Goal: Feedback & Contribution: Leave review/rating

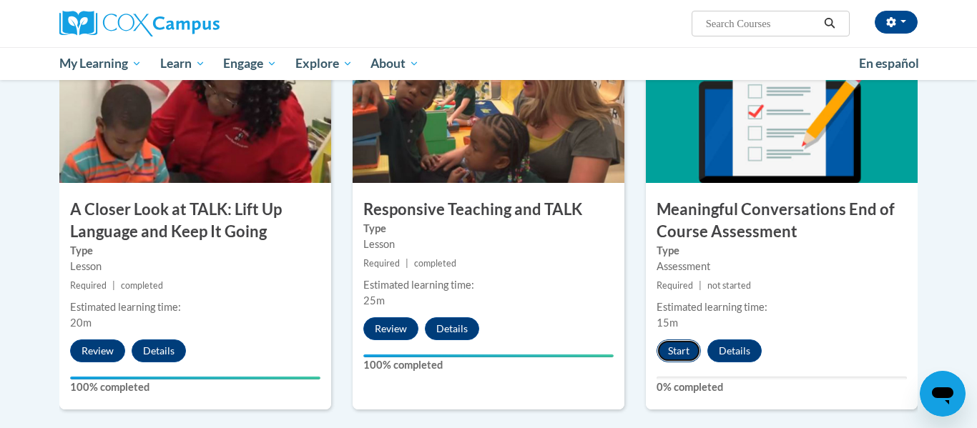
click at [673, 358] on button "Start" at bounding box center [679, 351] width 44 height 23
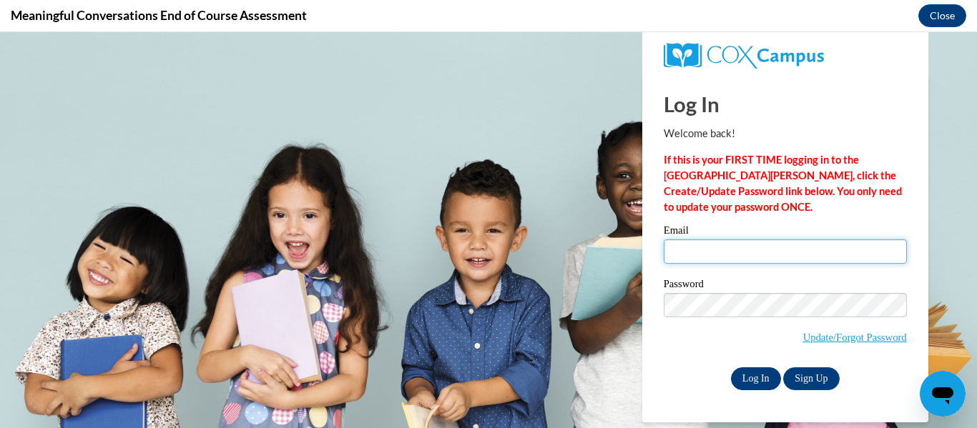
type input "[PERSON_NAME][EMAIL_ADDRESS][PERSON_NAME][DOMAIN_NAME]"
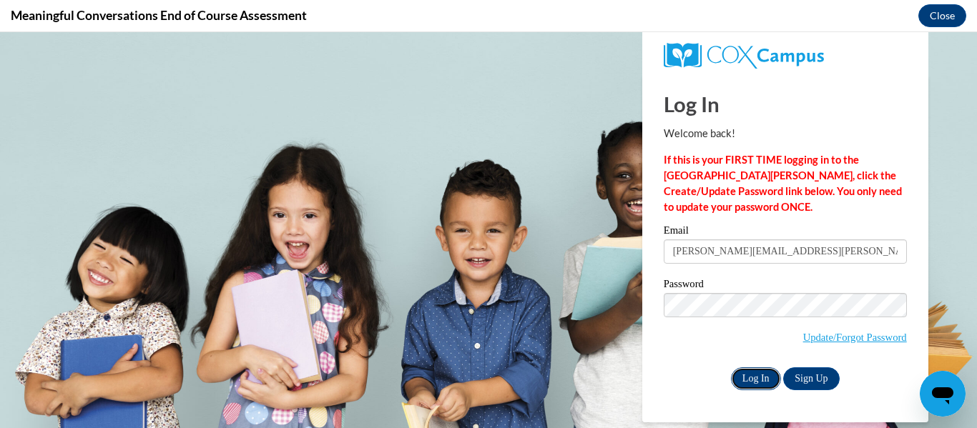
click at [745, 377] on input "Log In" at bounding box center [756, 379] width 50 height 23
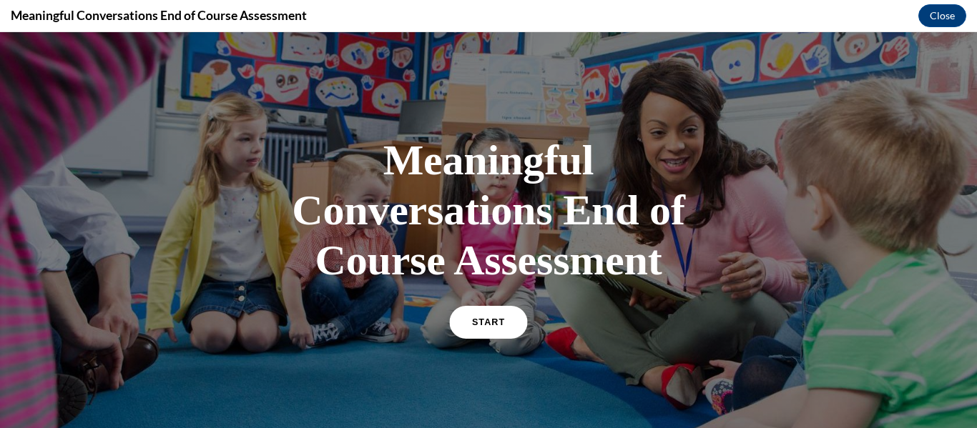
click at [489, 320] on span "START" at bounding box center [488, 323] width 33 height 11
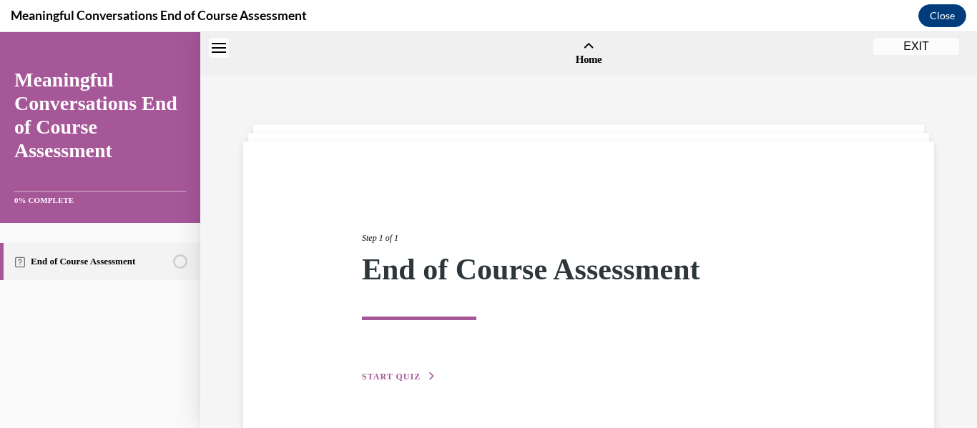
scroll to position [44, 0]
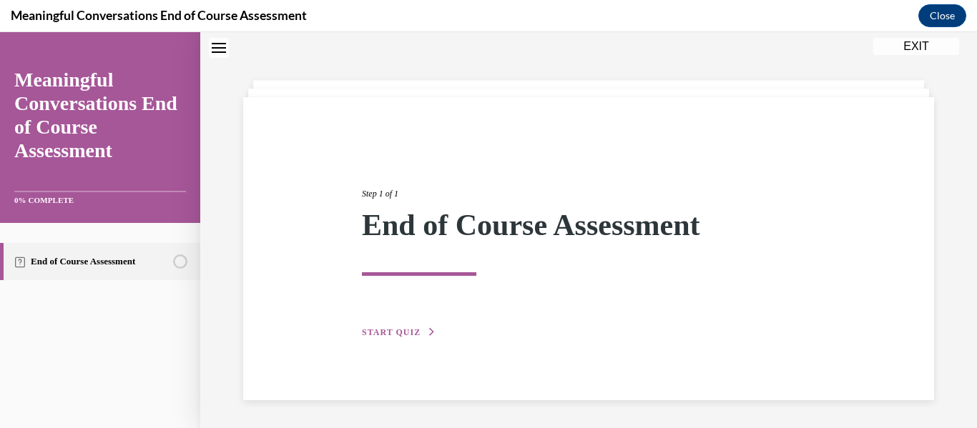
click at [397, 336] on span "START QUIZ" at bounding box center [391, 333] width 59 height 10
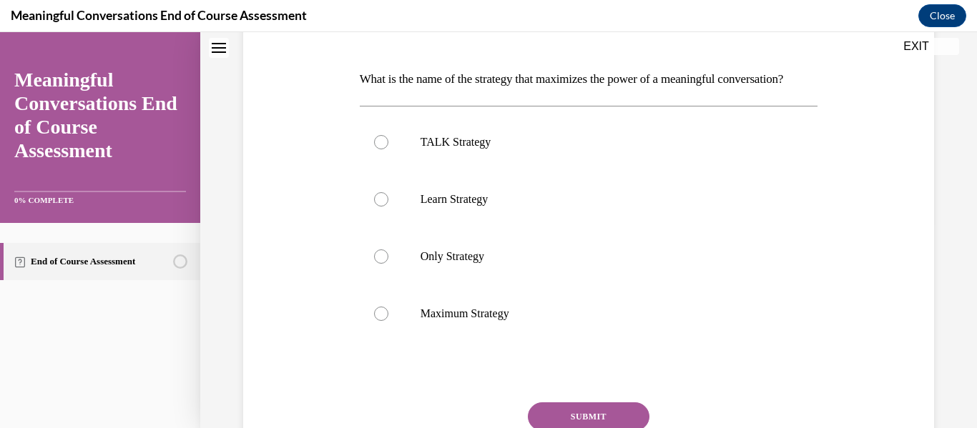
scroll to position [211, 0]
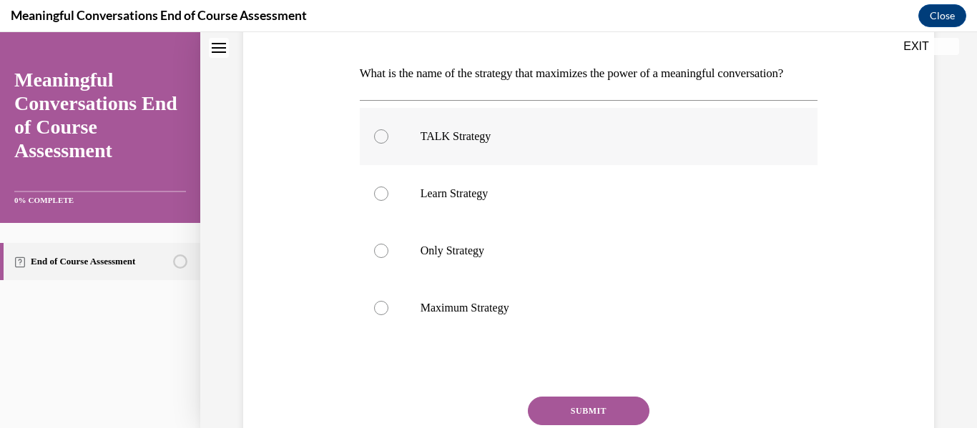
click at [381, 144] on div at bounding box center [381, 136] width 14 height 14
click at [381, 144] on input "TALK Strategy" at bounding box center [381, 136] width 14 height 14
radio input "true"
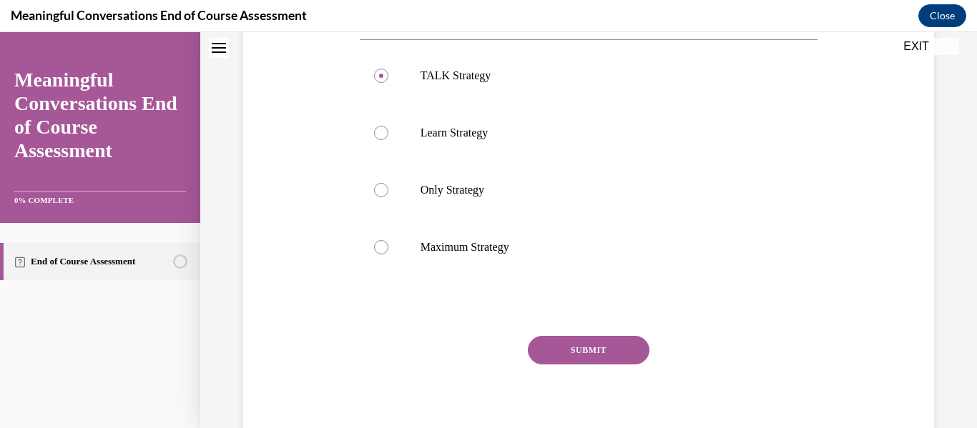
scroll to position [273, 0]
click at [569, 363] on button "SUBMIT" at bounding box center [589, 349] width 122 height 29
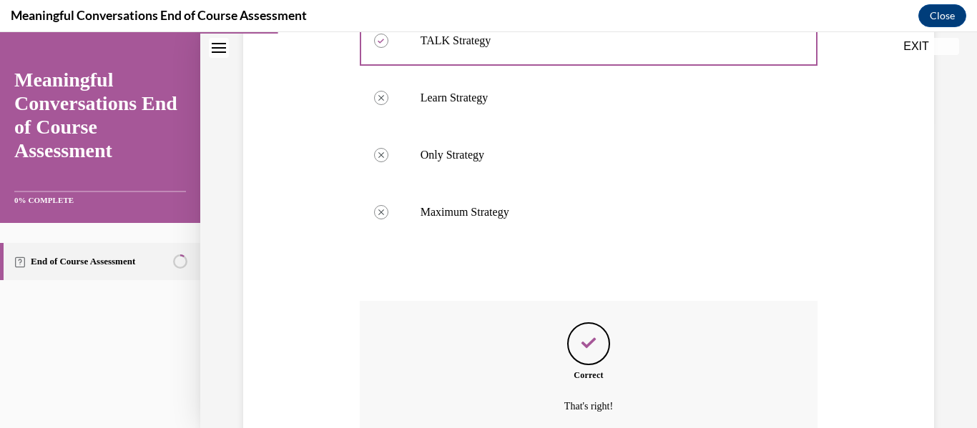
scroll to position [466, 0]
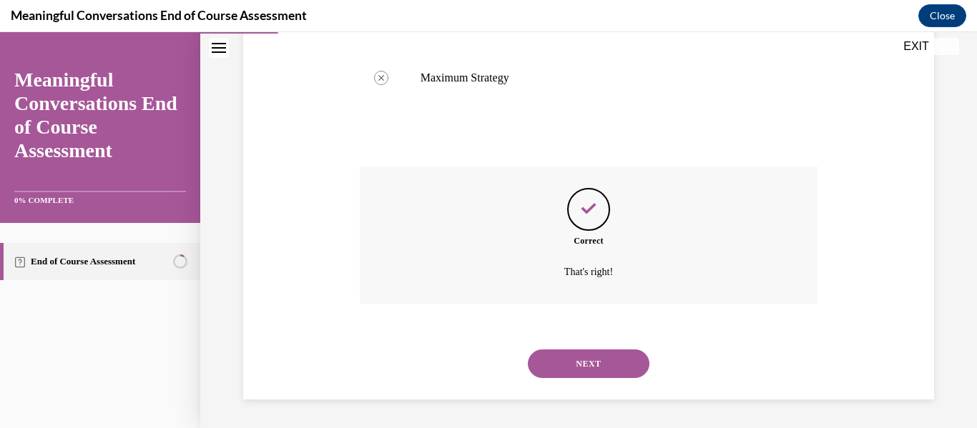
click at [587, 369] on button "NEXT" at bounding box center [589, 364] width 122 height 29
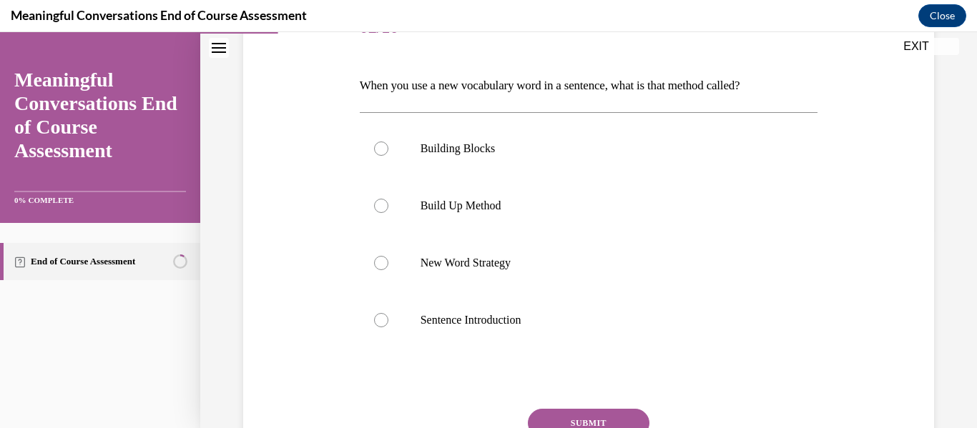
scroll to position [205, 0]
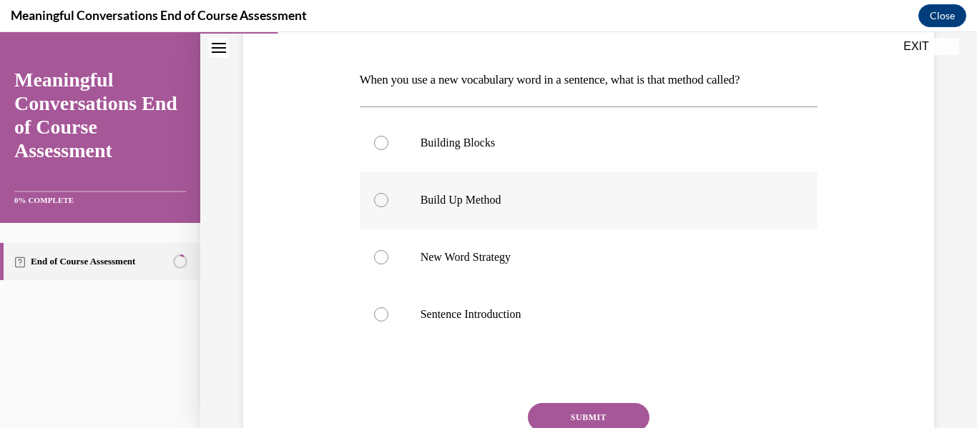
click at [385, 205] on div at bounding box center [381, 200] width 14 height 14
click at [385, 205] on input "Build Up Method" at bounding box center [381, 200] width 14 height 14
radio input "true"
click at [617, 416] on button "SUBMIT" at bounding box center [589, 417] width 122 height 29
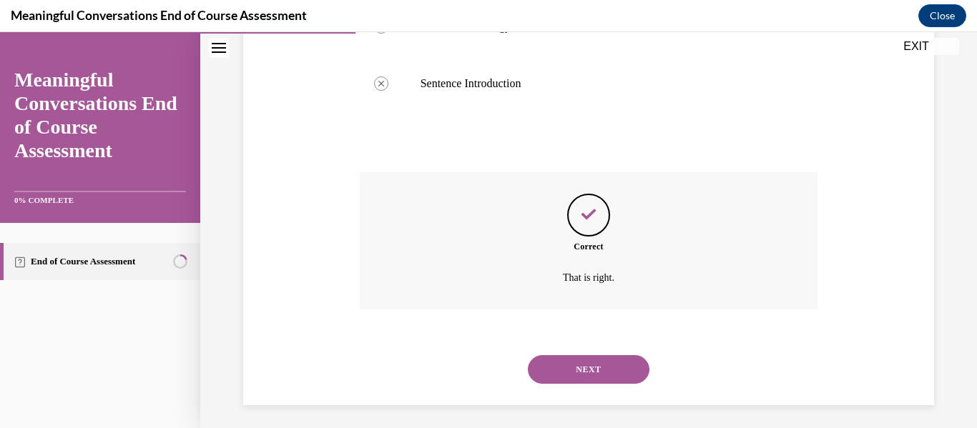
scroll to position [441, 0]
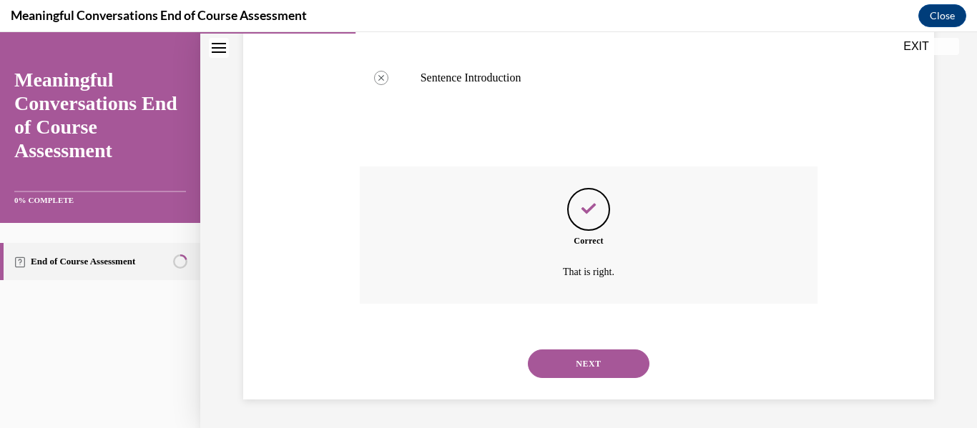
click at [609, 371] on button "NEXT" at bounding box center [589, 364] width 122 height 29
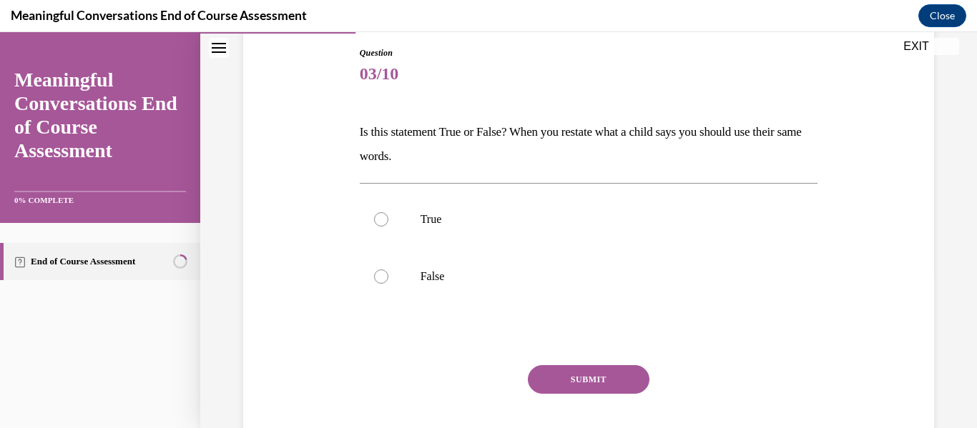
scroll to position [160, 0]
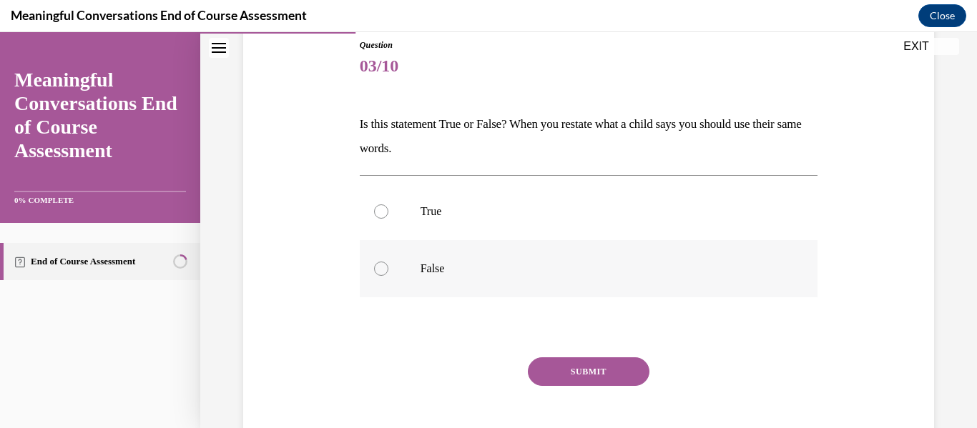
click at [381, 276] on label "False" at bounding box center [589, 268] width 459 height 57
click at [381, 276] on input "False" at bounding box center [381, 269] width 14 height 14
radio input "true"
click at [558, 371] on button "SUBMIT" at bounding box center [589, 372] width 122 height 29
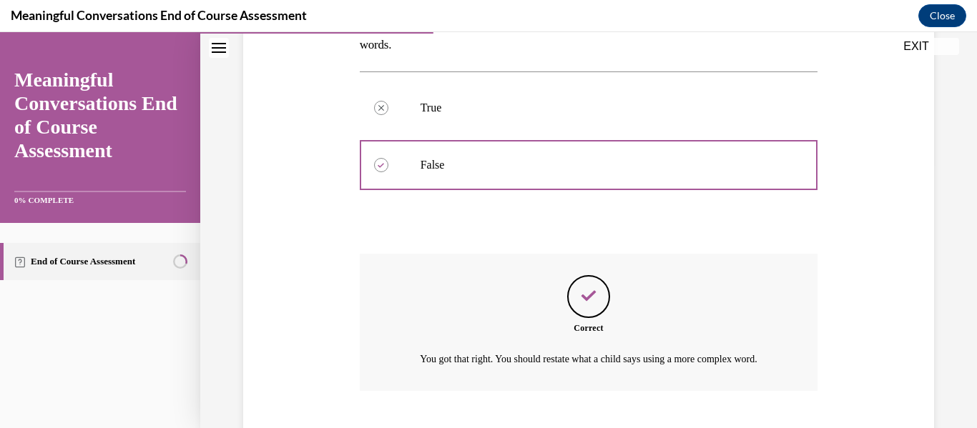
scroll to position [368, 0]
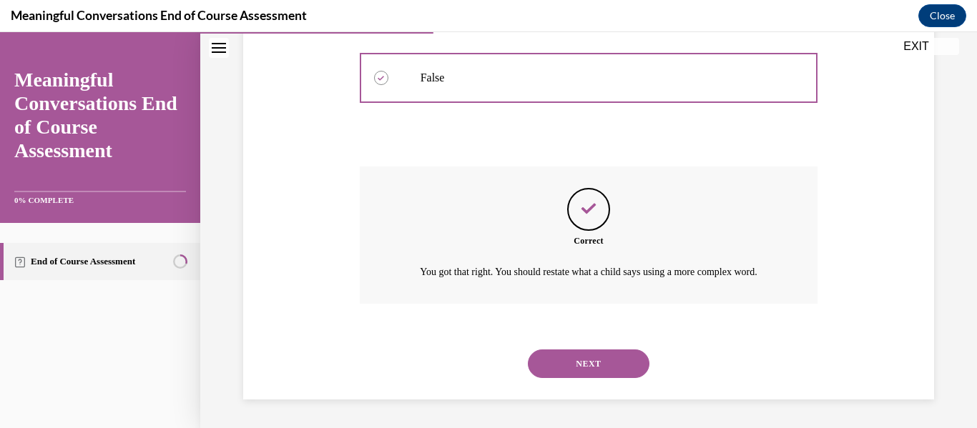
click at [593, 360] on button "NEXT" at bounding box center [589, 364] width 122 height 29
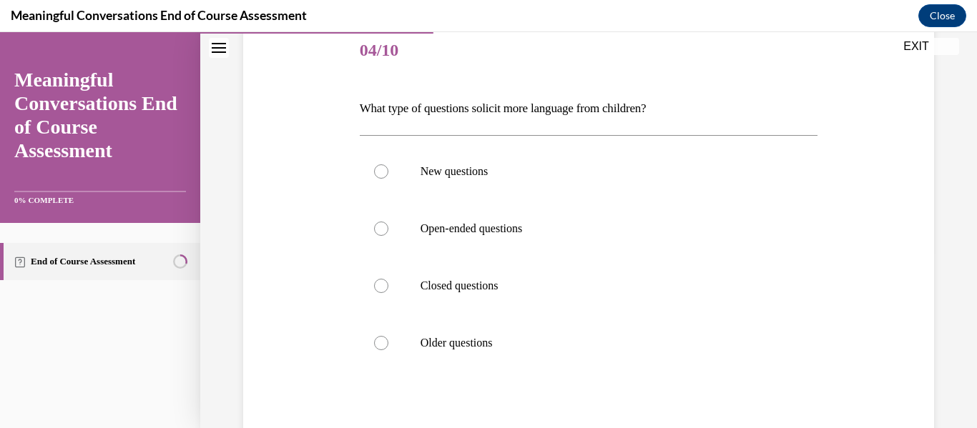
scroll to position [181, 0]
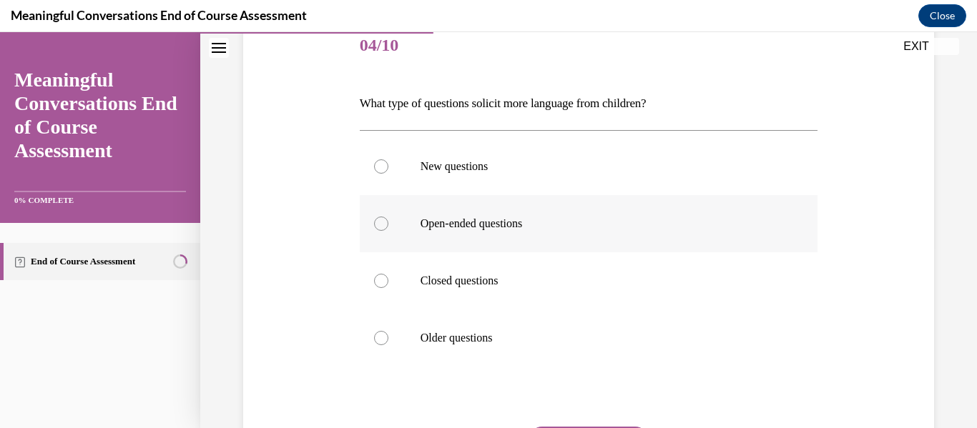
click at [383, 228] on div at bounding box center [381, 224] width 14 height 14
click at [383, 228] on input "Open-ended questions" at bounding box center [381, 224] width 14 height 14
radio input "true"
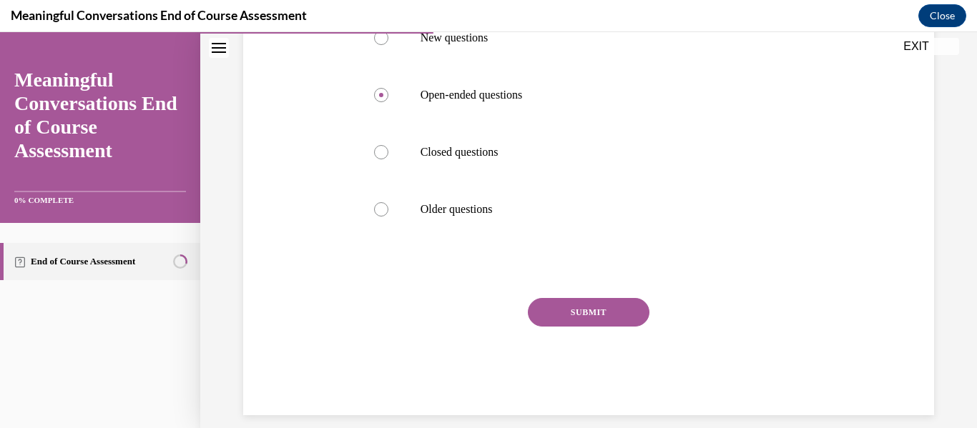
scroll to position [325, 0]
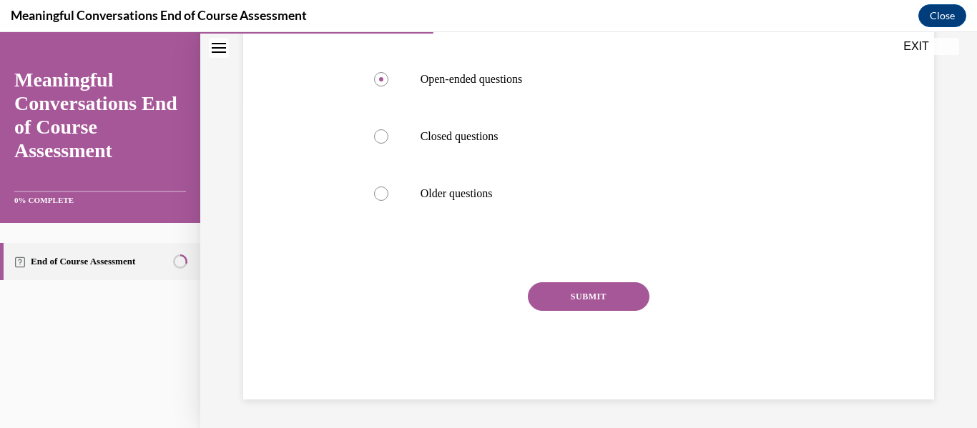
click at [547, 305] on button "SUBMIT" at bounding box center [589, 297] width 122 height 29
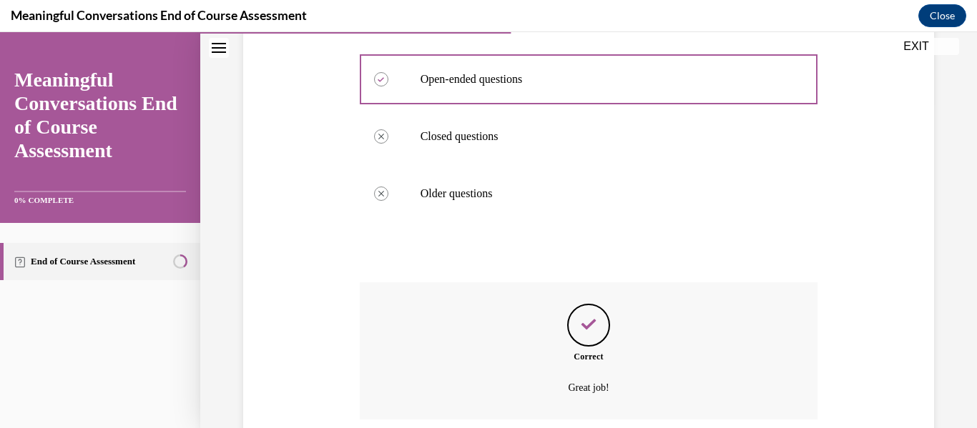
scroll to position [441, 0]
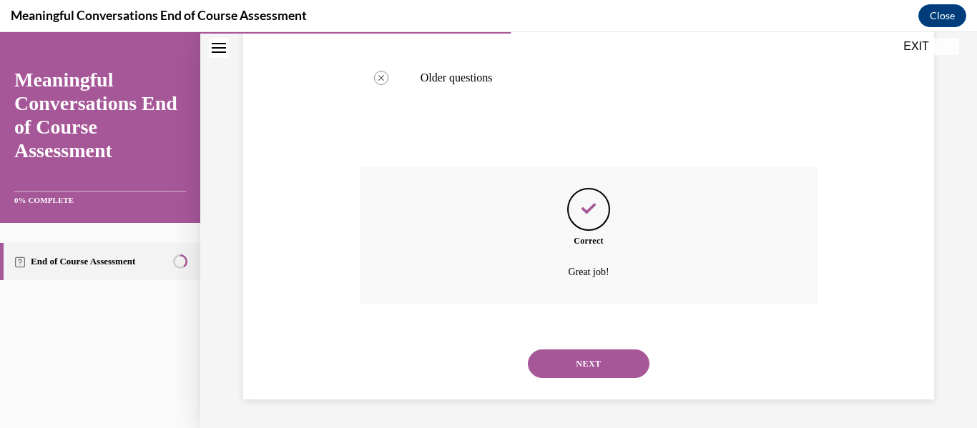
click at [634, 365] on button "NEXT" at bounding box center [589, 364] width 122 height 29
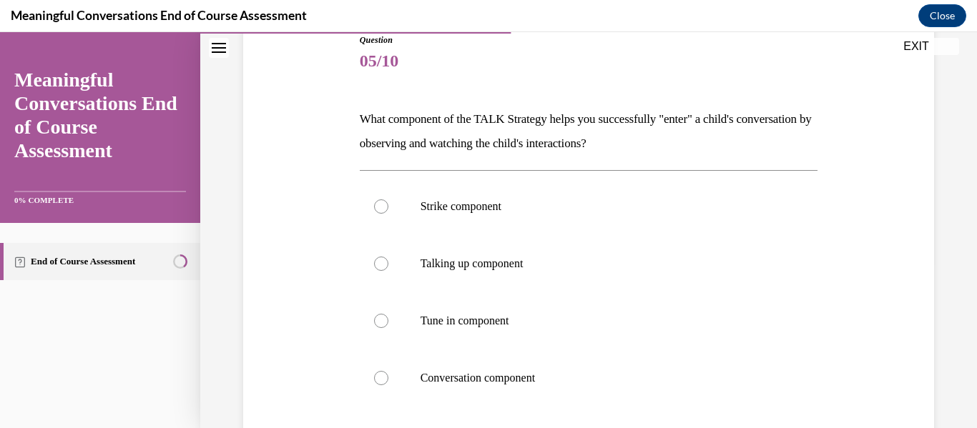
scroll to position [176, 0]
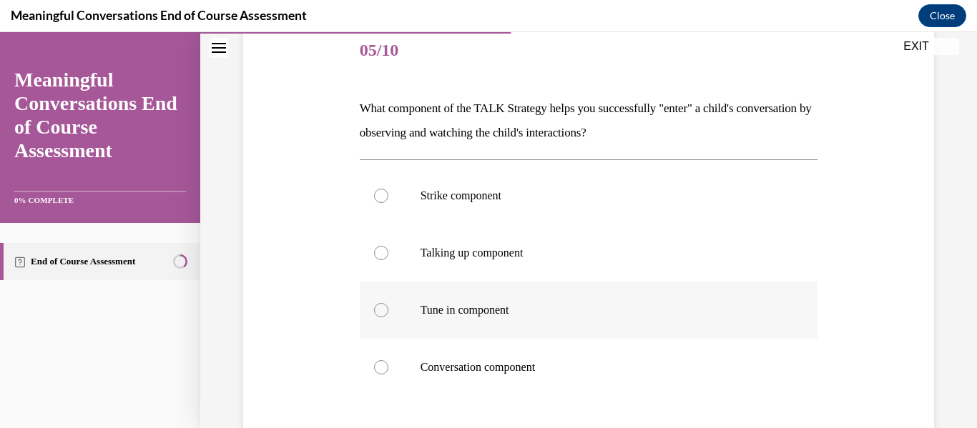
click at [380, 318] on label "Tune in component" at bounding box center [589, 310] width 459 height 57
click at [380, 318] on input "Tune in component" at bounding box center [381, 310] width 14 height 14
radio input "true"
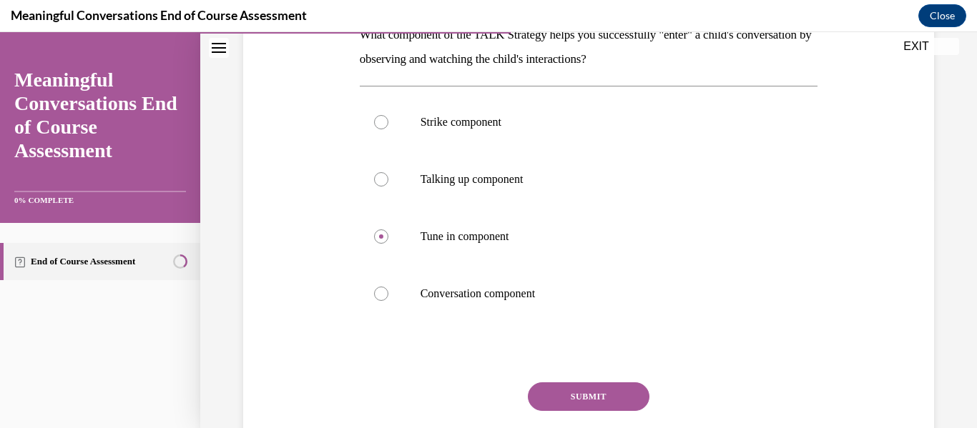
scroll to position [259, 0]
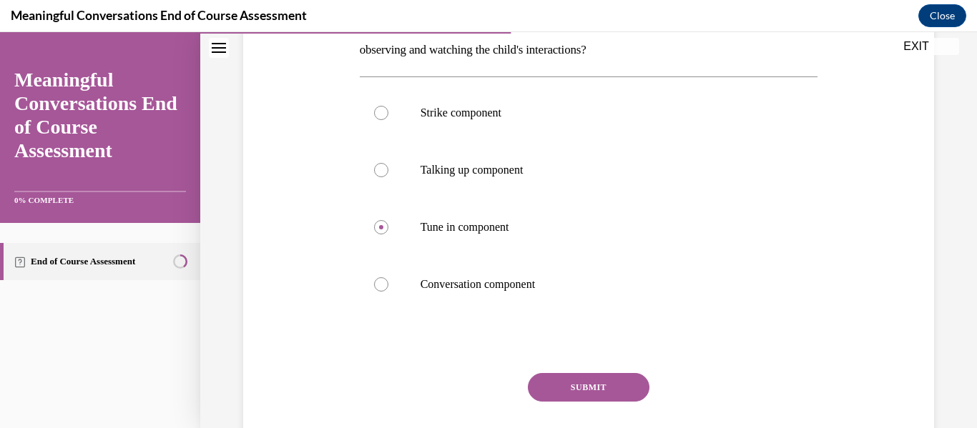
click at [554, 383] on button "SUBMIT" at bounding box center [589, 387] width 122 height 29
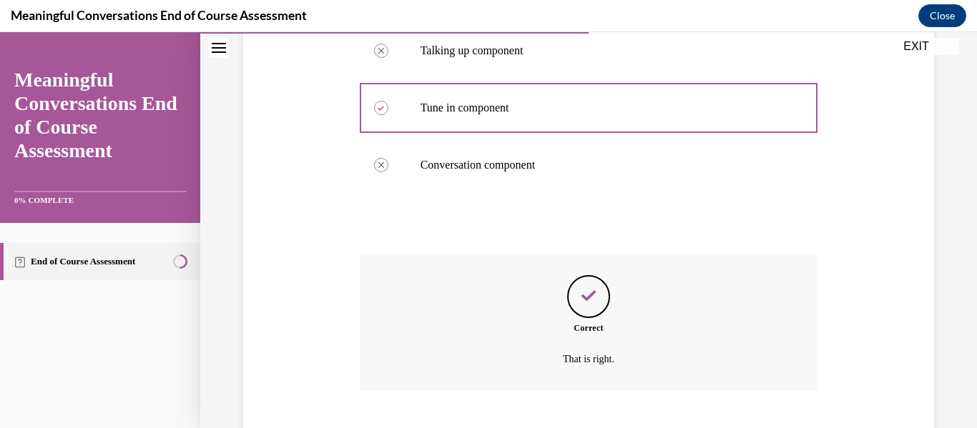
scroll to position [466, 0]
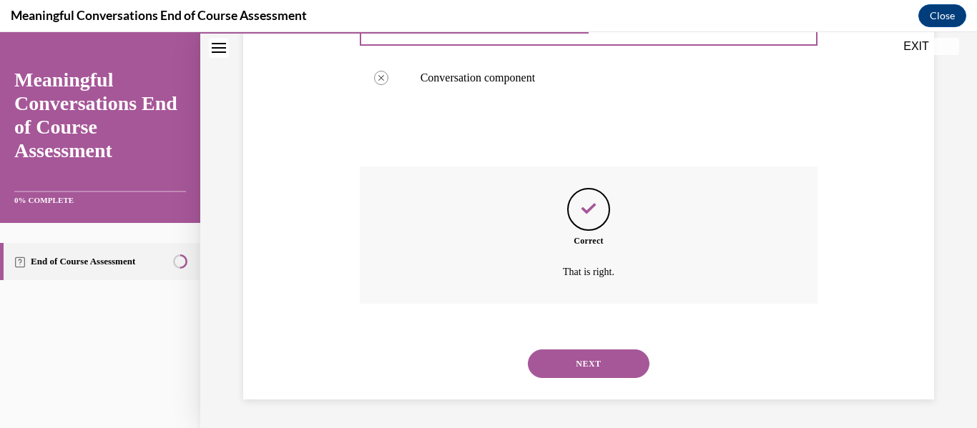
click at [605, 375] on button "NEXT" at bounding box center [589, 364] width 122 height 29
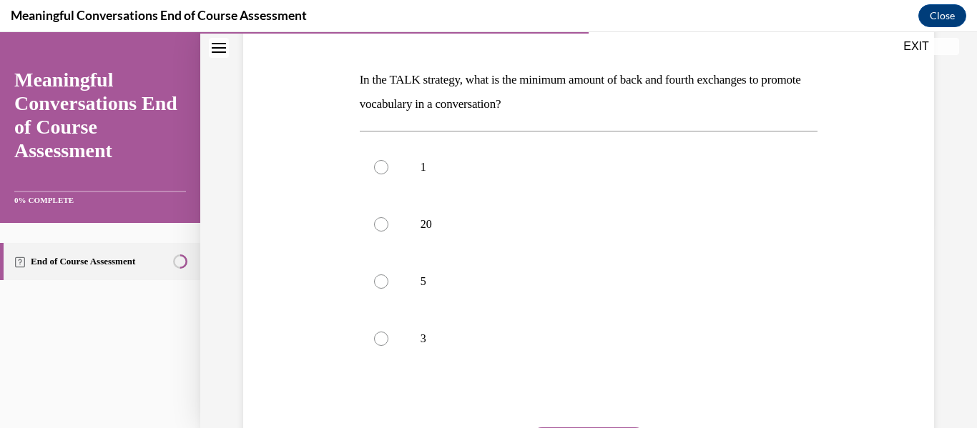
scroll to position [228, 0]
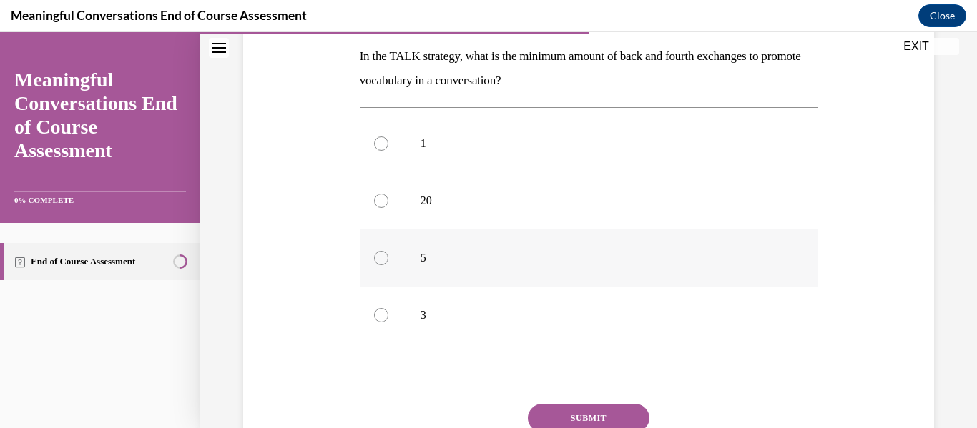
click at [386, 258] on div at bounding box center [381, 258] width 14 height 14
click at [386, 258] on input "5" at bounding box center [381, 258] width 14 height 14
radio input "true"
click at [567, 414] on button "SUBMIT" at bounding box center [589, 418] width 122 height 29
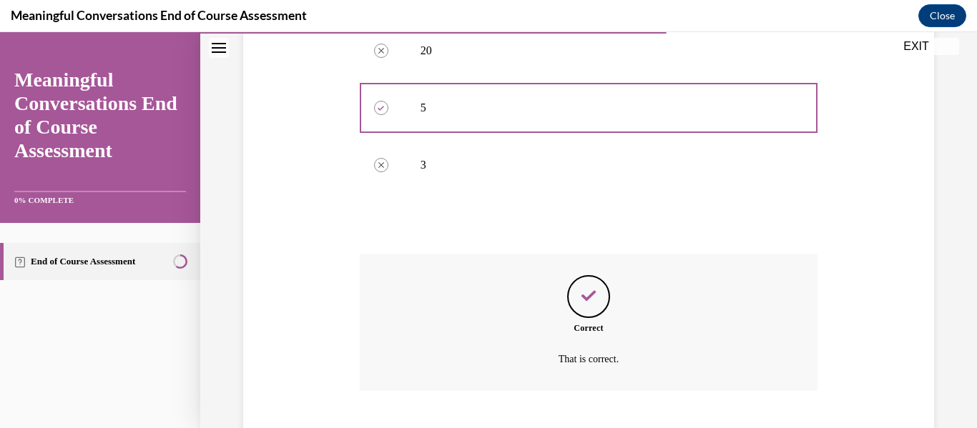
scroll to position [466, 0]
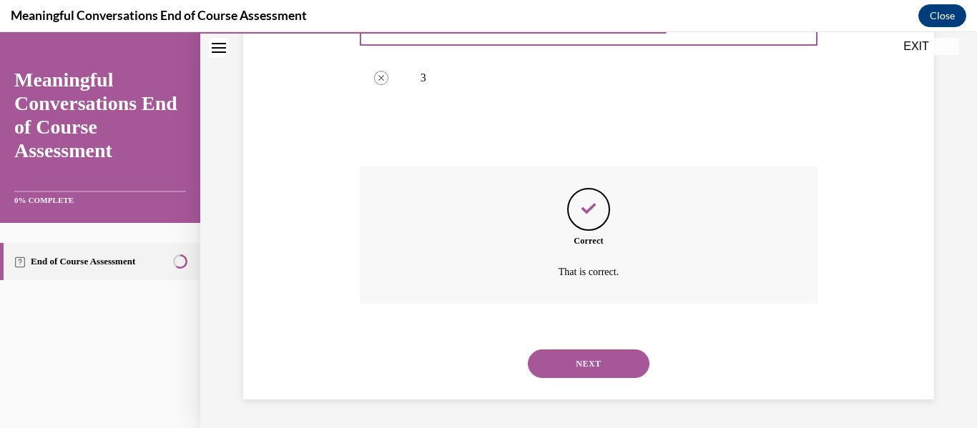
click at [558, 363] on button "NEXT" at bounding box center [589, 364] width 122 height 29
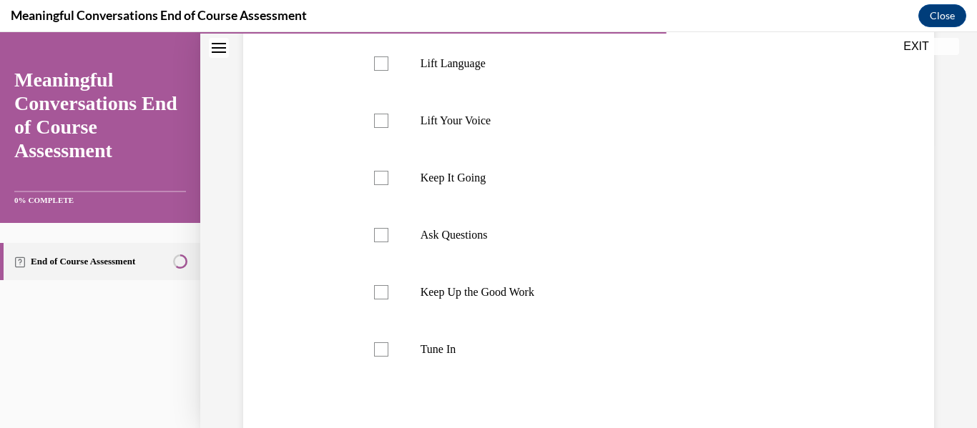
scroll to position [287, 0]
click at [384, 351] on div at bounding box center [381, 347] width 14 height 14
click at [384, 351] on input "Tune In" at bounding box center [381, 347] width 14 height 14
checkbox input "true"
click at [383, 235] on div at bounding box center [381, 232] width 14 height 14
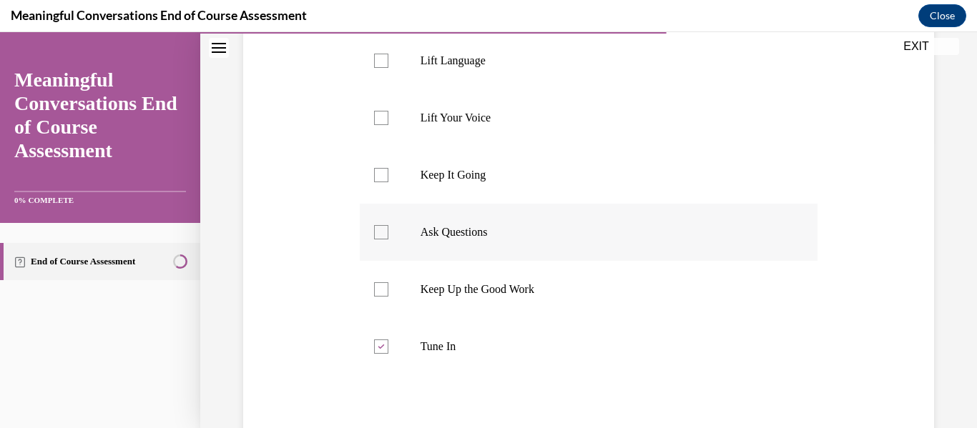
click at [383, 235] on input "Ask Questions" at bounding box center [381, 232] width 14 height 14
checkbox input "true"
click at [386, 68] on label "Lift Language" at bounding box center [589, 60] width 459 height 57
click at [386, 68] on input "Lift Language" at bounding box center [381, 61] width 14 height 14
checkbox input "true"
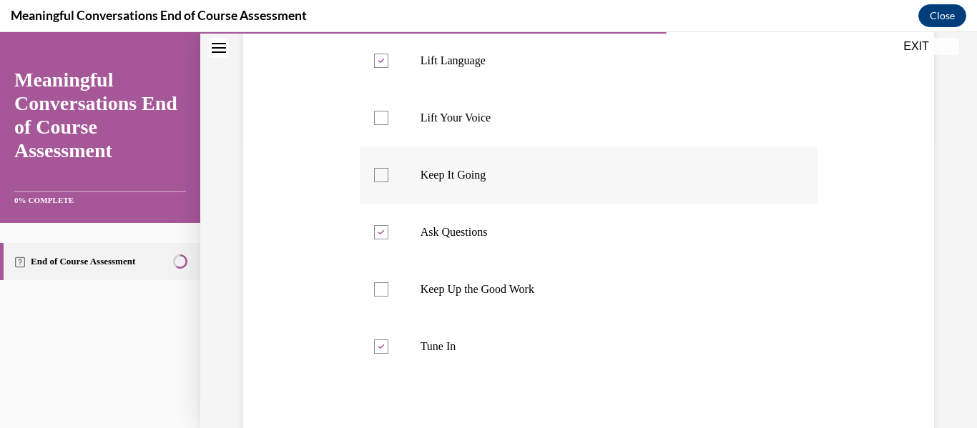
click at [375, 180] on div at bounding box center [381, 175] width 14 height 14
click at [375, 180] on input "Keep It Going" at bounding box center [381, 175] width 14 height 14
checkbox input "true"
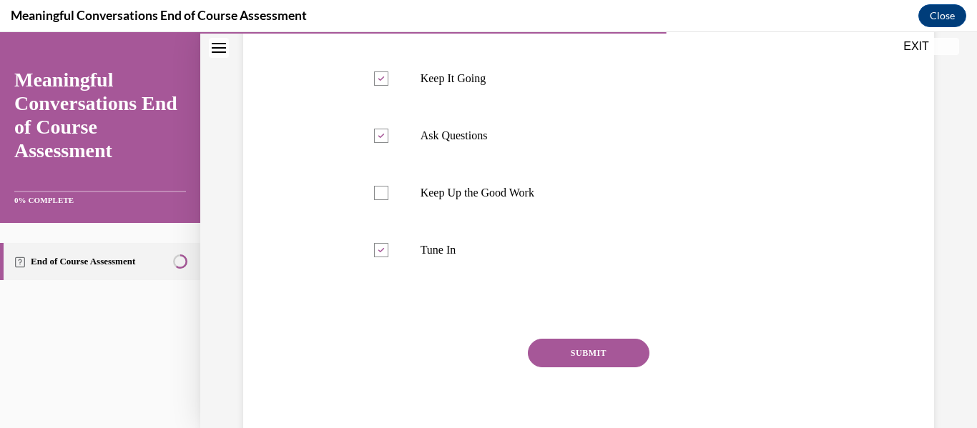
scroll to position [389, 0]
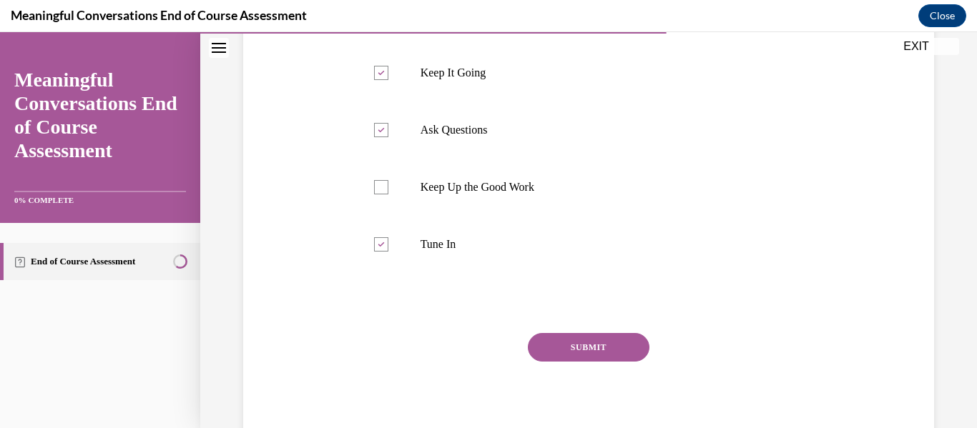
click at [576, 347] on button "SUBMIT" at bounding box center [589, 347] width 122 height 29
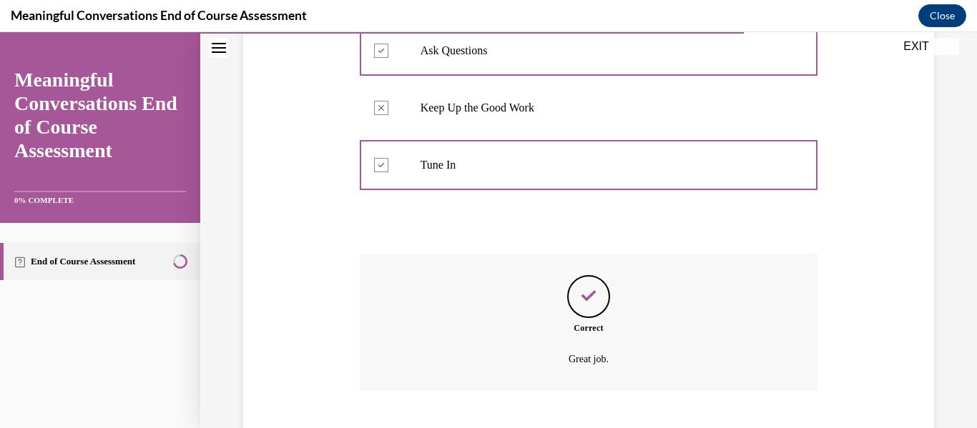
scroll to position [556, 0]
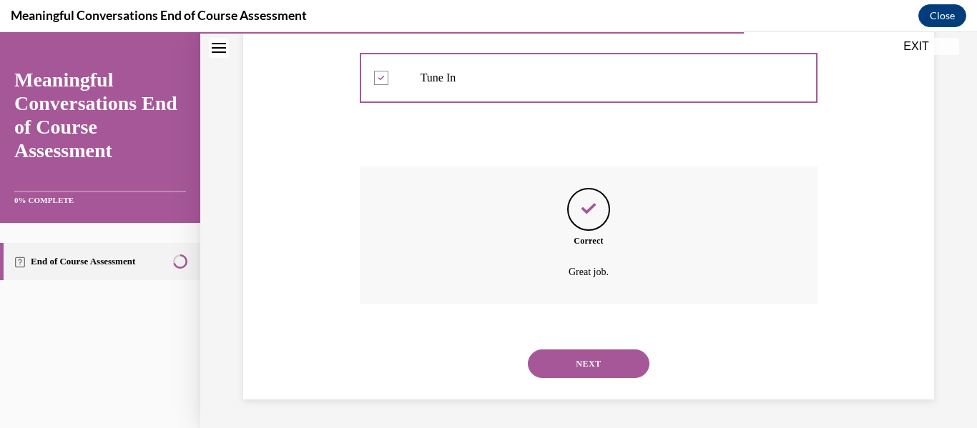
click at [579, 360] on button "NEXT" at bounding box center [589, 364] width 122 height 29
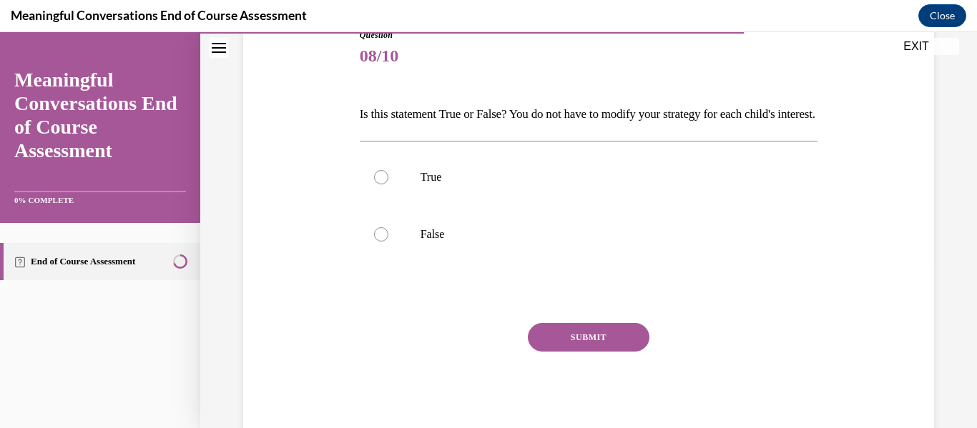
scroll to position [177, 0]
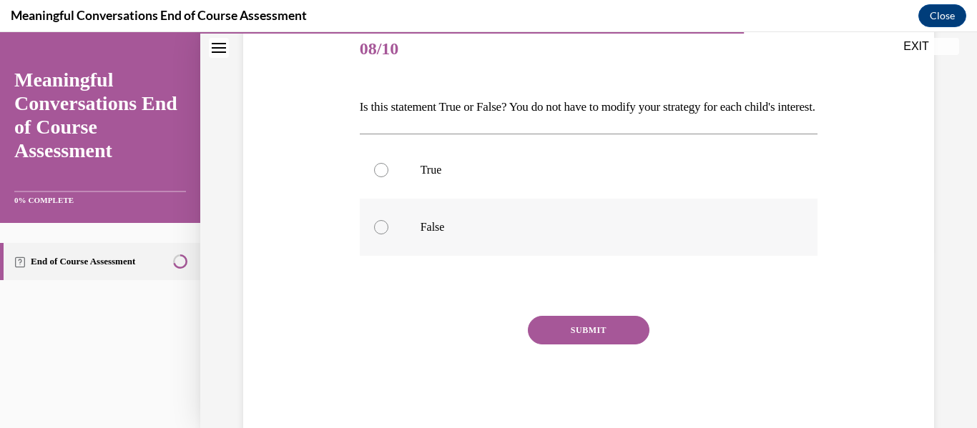
click at [386, 235] on div at bounding box center [381, 227] width 14 height 14
click at [386, 235] on input "False" at bounding box center [381, 227] width 14 height 14
radio input "true"
click at [566, 345] on button "SUBMIT" at bounding box center [589, 330] width 122 height 29
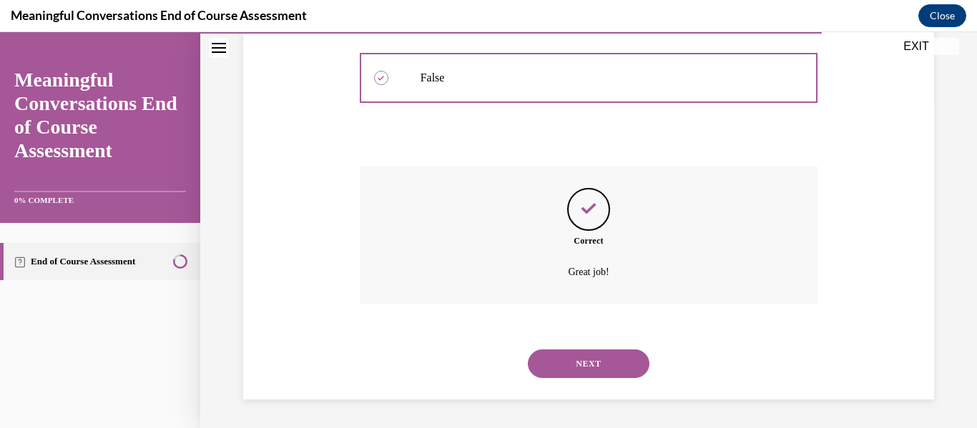
scroll to position [351, 0]
click at [559, 356] on button "NEXT" at bounding box center [589, 364] width 122 height 29
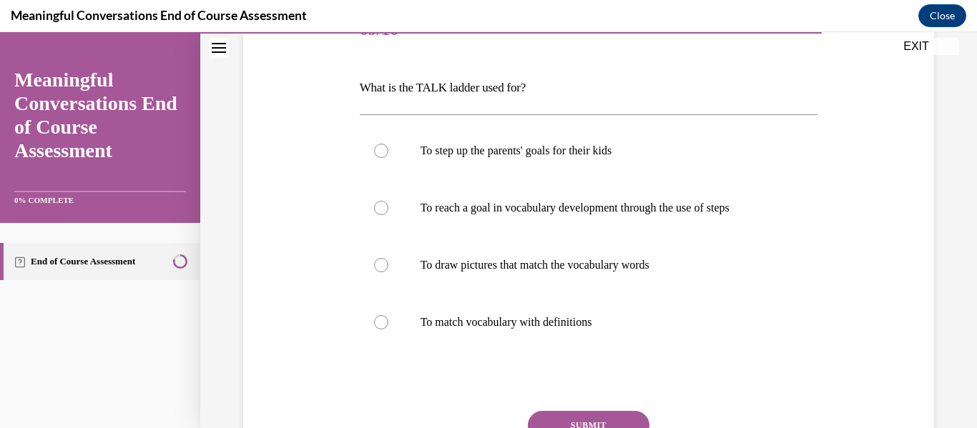
scroll to position [198, 0]
click at [383, 212] on div at bounding box center [381, 207] width 14 height 14
click at [383, 212] on input "To reach a goal in vocabulary development through the use of steps" at bounding box center [381, 207] width 14 height 14
radio input "true"
click at [568, 417] on button "SUBMIT" at bounding box center [589, 424] width 122 height 29
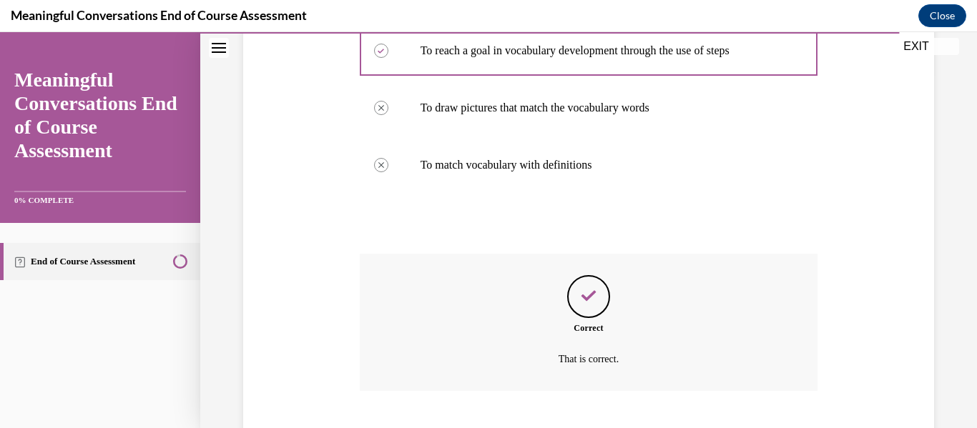
scroll to position [441, 0]
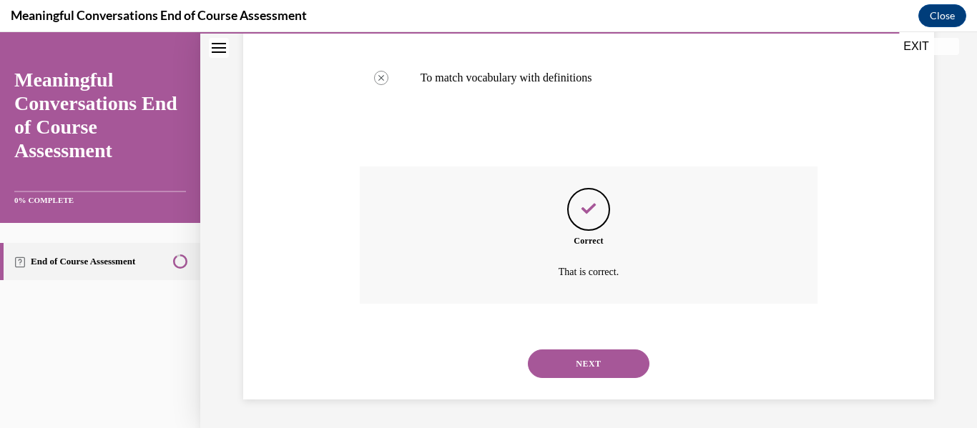
click at [624, 358] on button "NEXT" at bounding box center [589, 364] width 122 height 29
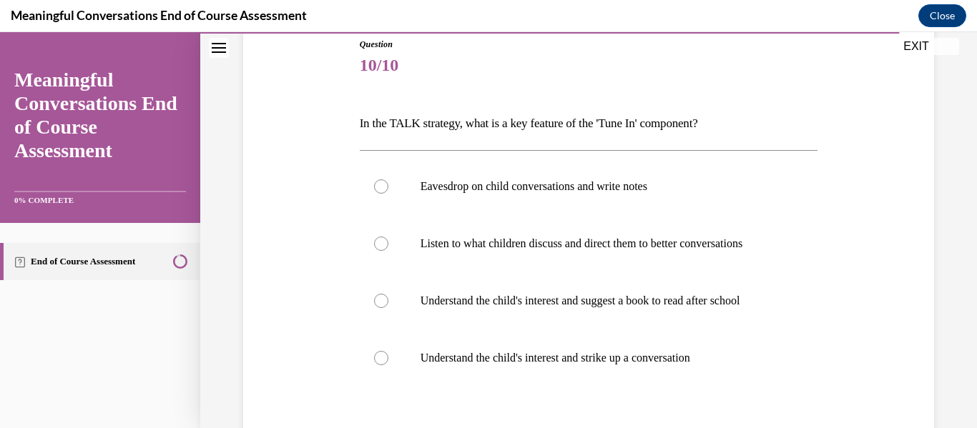
scroll to position [163, 0]
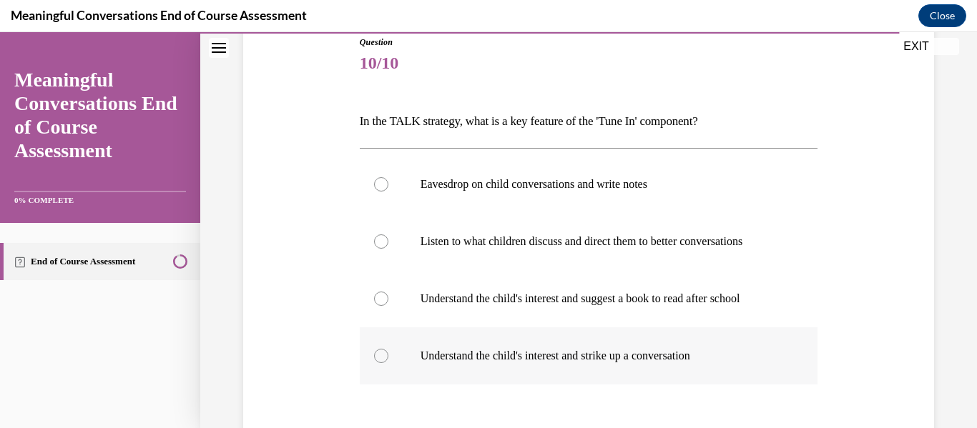
click at [384, 357] on div at bounding box center [381, 356] width 14 height 14
click at [384, 357] on input "Understand the child's interest and strike up a conversation" at bounding box center [381, 356] width 14 height 14
radio input "true"
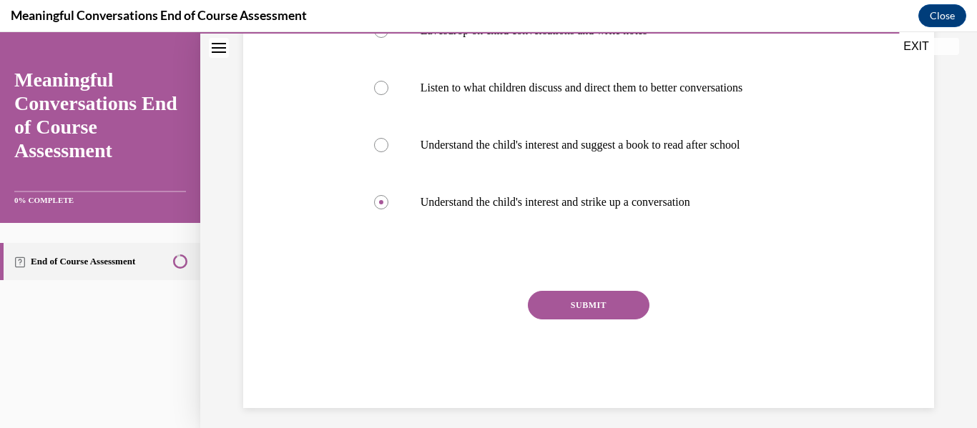
scroll to position [319, 0]
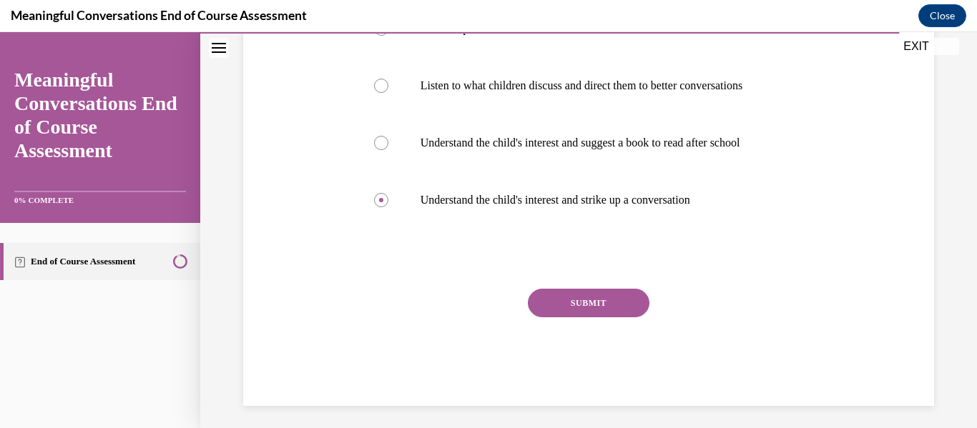
click at [570, 301] on button "SUBMIT" at bounding box center [589, 303] width 122 height 29
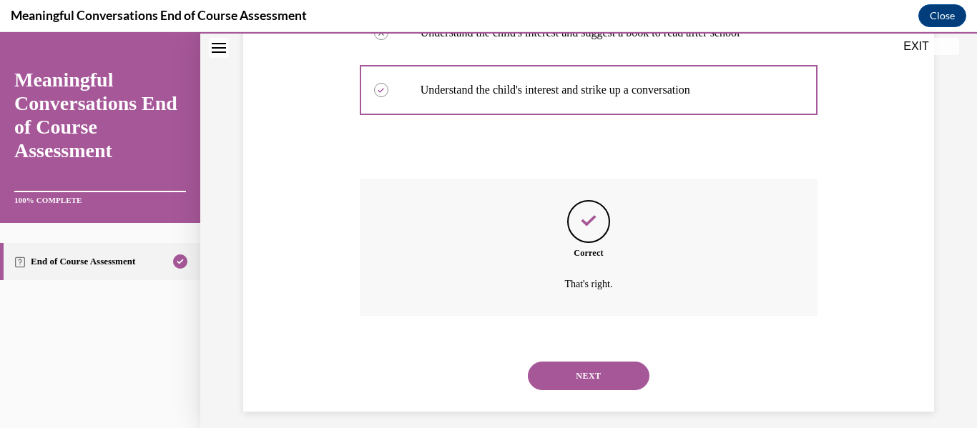
scroll to position [441, 0]
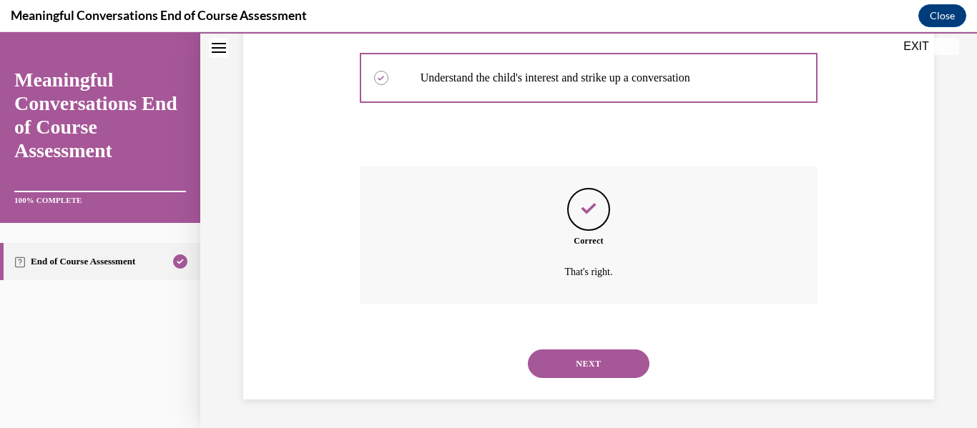
click at [628, 363] on button "NEXT" at bounding box center [589, 364] width 122 height 29
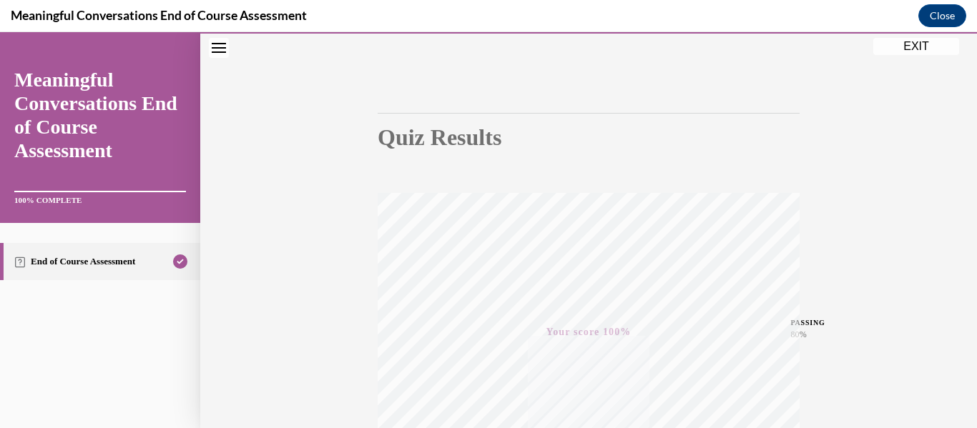
scroll to position [72, 0]
click at [914, 41] on button "EXIT" at bounding box center [916, 46] width 86 height 17
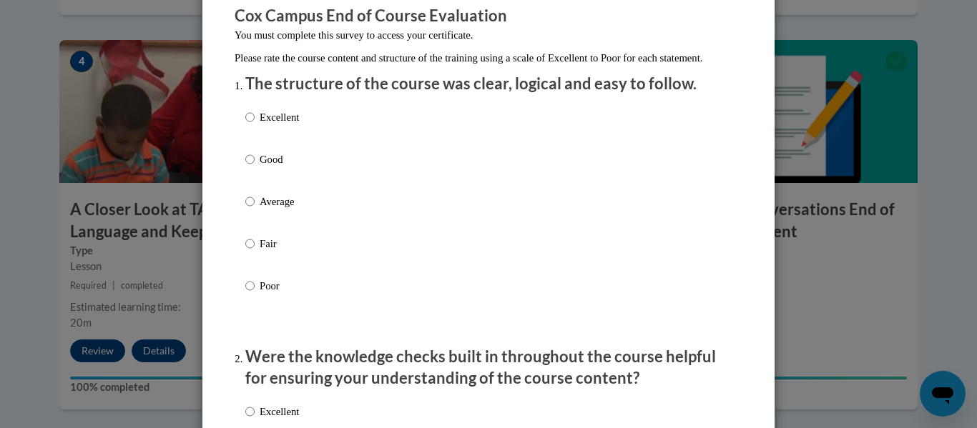
scroll to position [151, 0]
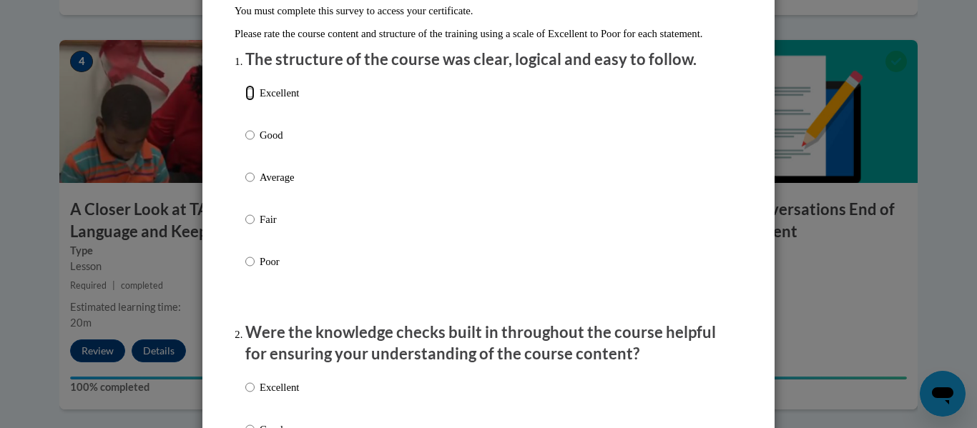
click at [250, 101] on input "Excellent" at bounding box center [249, 93] width 9 height 16
radio input "true"
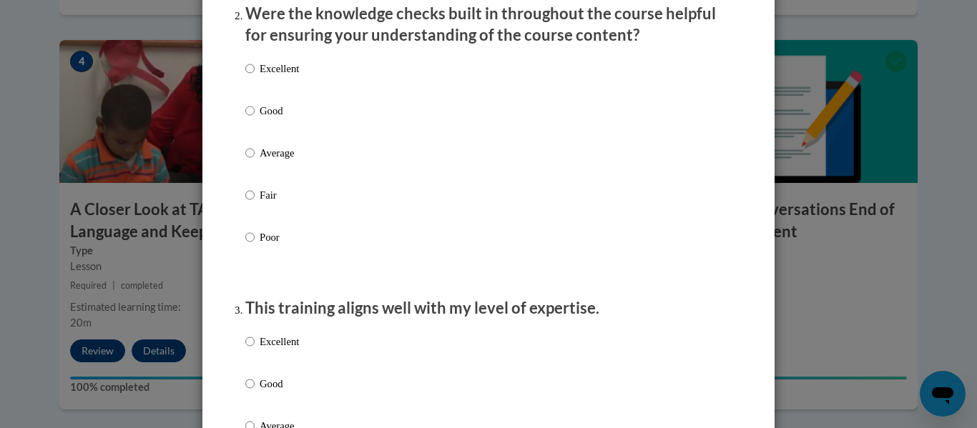
scroll to position [480, 0]
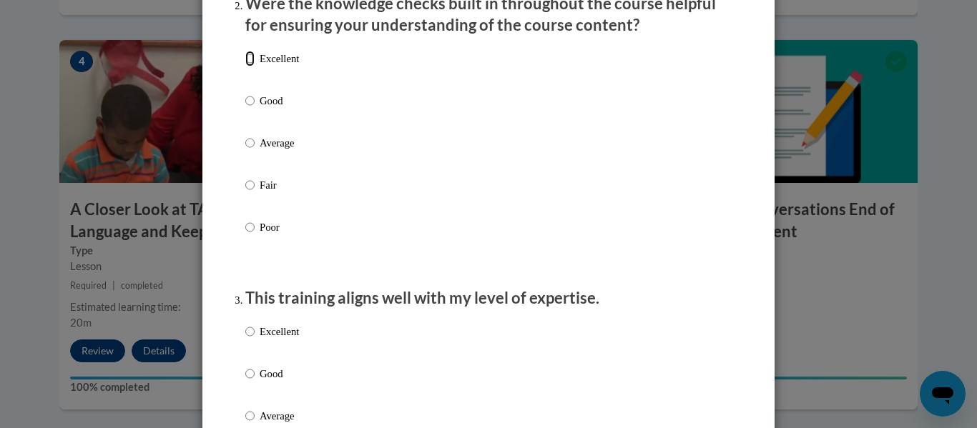
click at [250, 67] on input "Excellent" at bounding box center [249, 59] width 9 height 16
radio input "true"
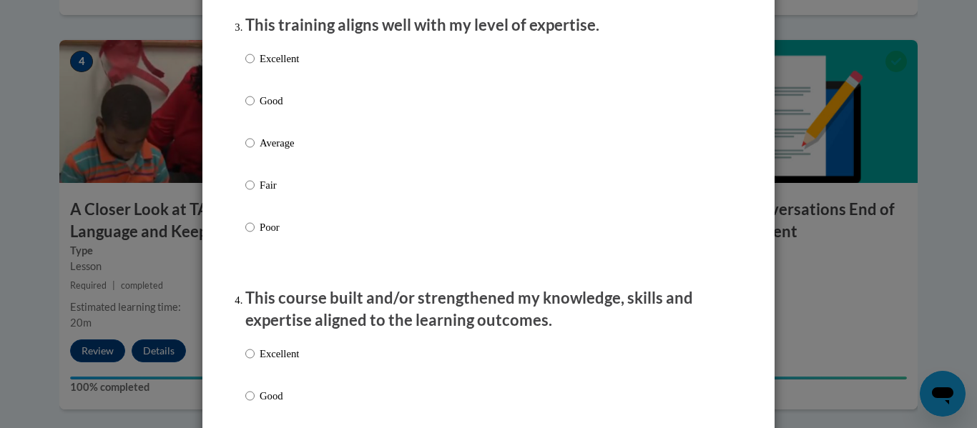
scroll to position [748, 0]
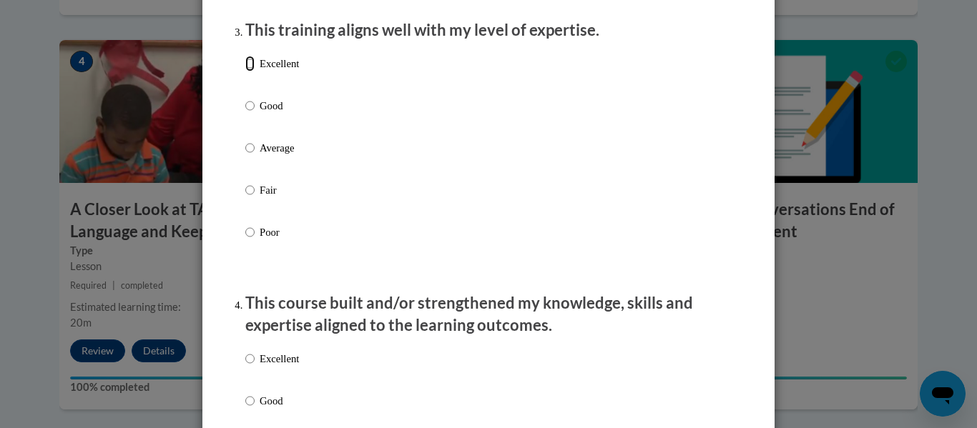
click at [253, 72] on input "Excellent" at bounding box center [249, 64] width 9 height 16
radio input "true"
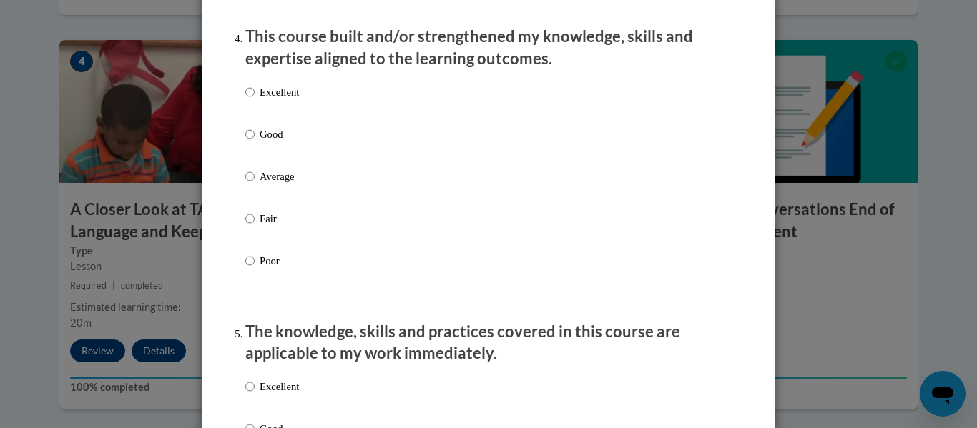
scroll to position [1025, 0]
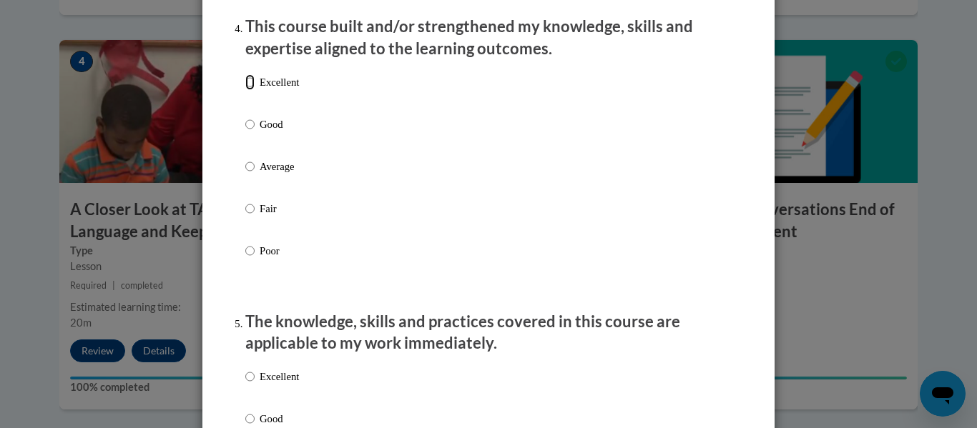
click at [250, 90] on input "Excellent" at bounding box center [249, 82] width 9 height 16
radio input "true"
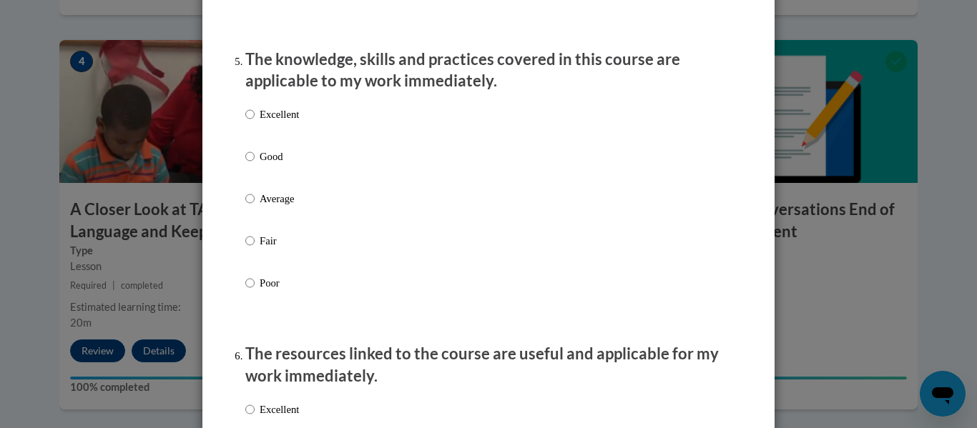
scroll to position [1323, 0]
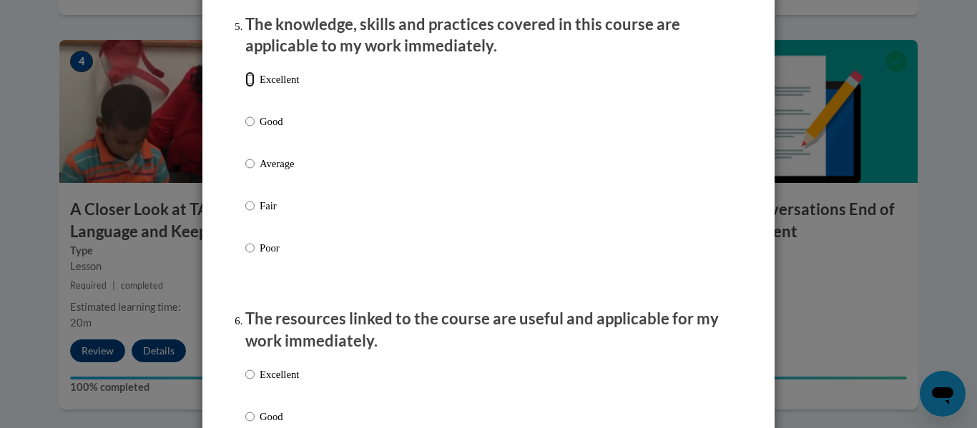
click at [253, 87] on input "Excellent" at bounding box center [249, 80] width 9 height 16
radio input "true"
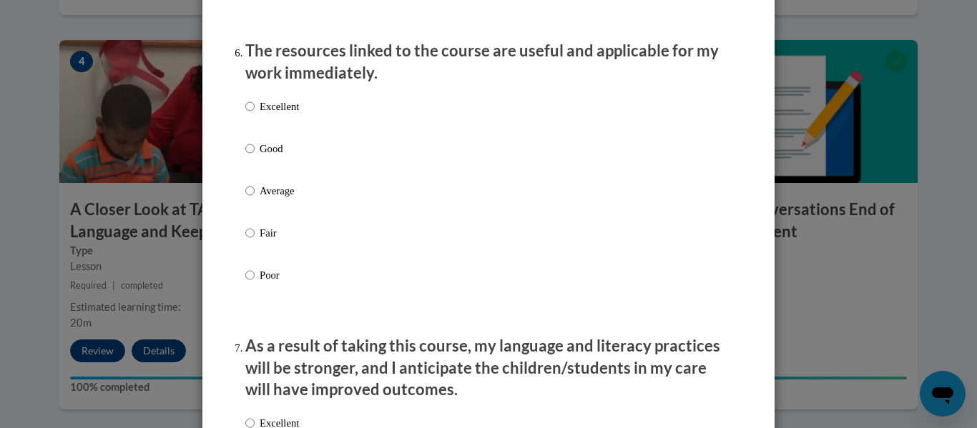
scroll to position [1625, 0]
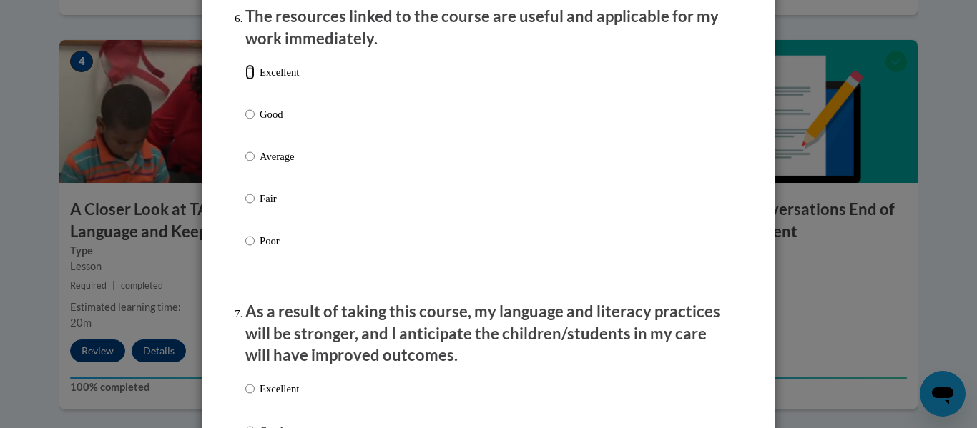
click at [252, 80] on input "Excellent" at bounding box center [249, 72] width 9 height 16
radio input "true"
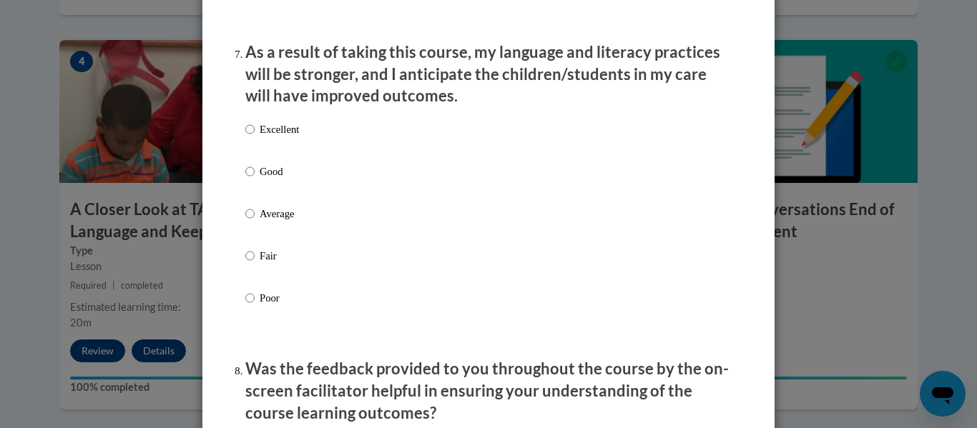
scroll to position [1899, 0]
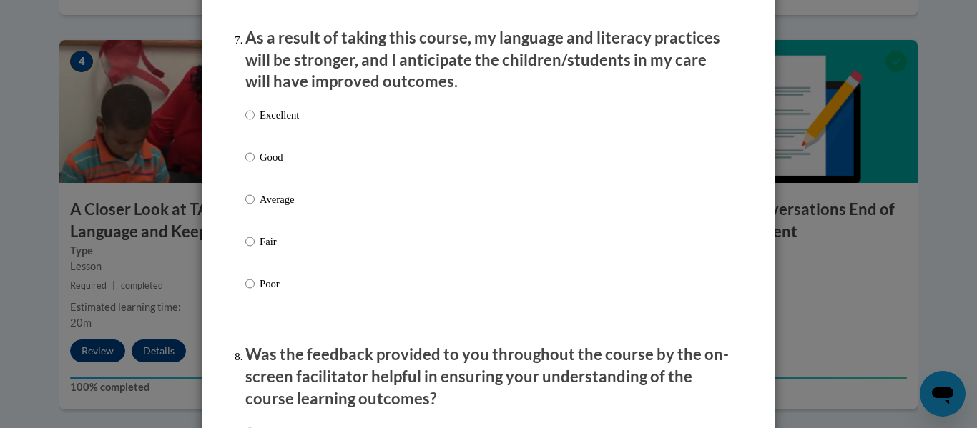
click at [255, 127] on label "Excellent" at bounding box center [272, 126] width 54 height 39
click at [255, 123] on input "Excellent" at bounding box center [249, 115] width 9 height 16
radio input "true"
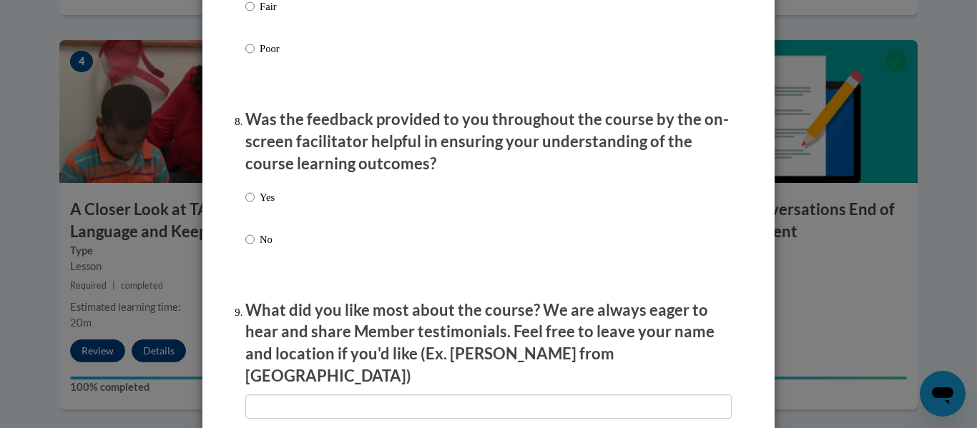
scroll to position [2145, 0]
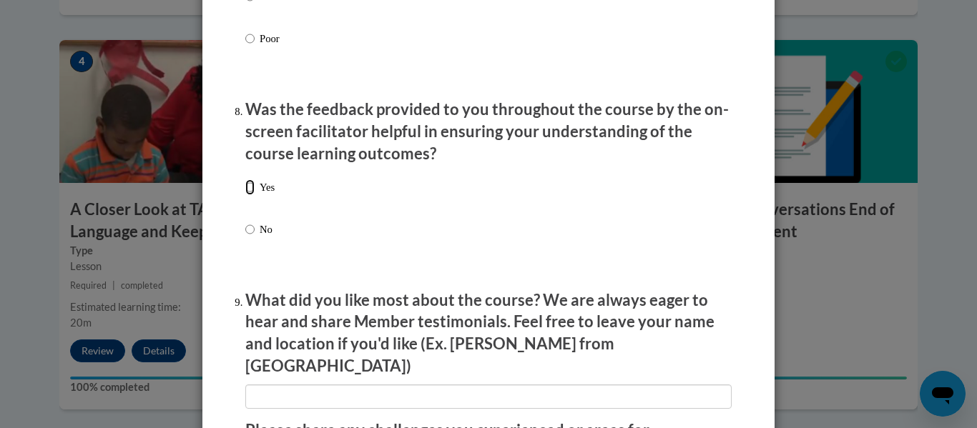
click at [251, 195] on input "Yes" at bounding box center [249, 188] width 9 height 16
radio input "true"
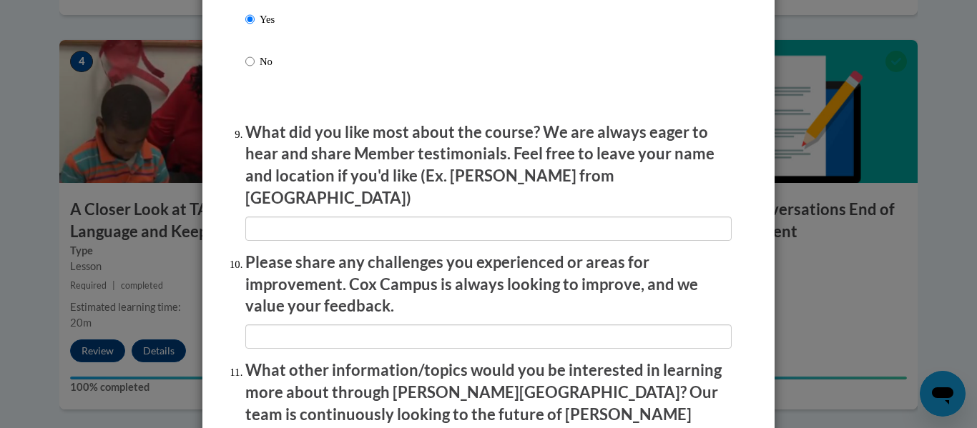
scroll to position [2323, 0]
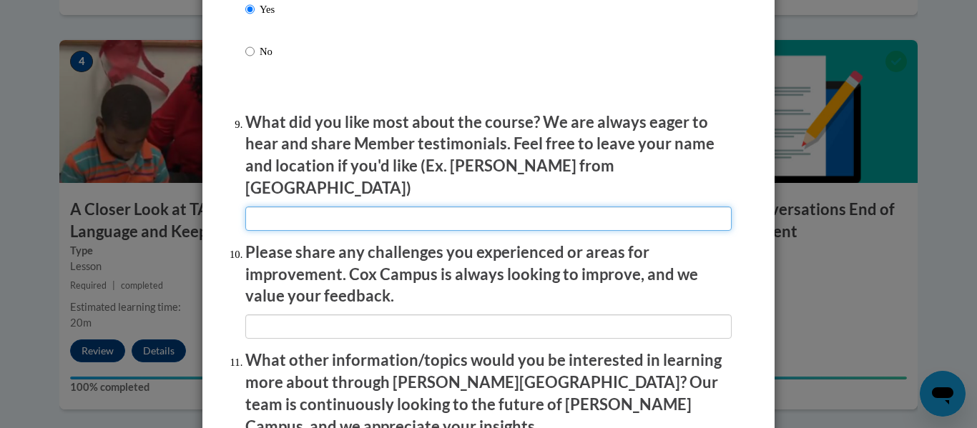
click at [290, 207] on input "textbox" at bounding box center [488, 219] width 486 height 24
type input "the immediate and helpful feedback"
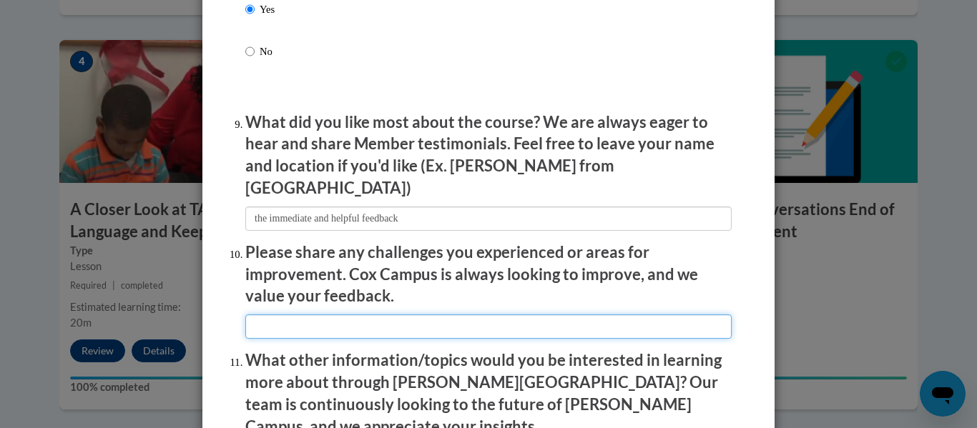
click at [274, 317] on input "textbox" at bounding box center [488, 327] width 486 height 24
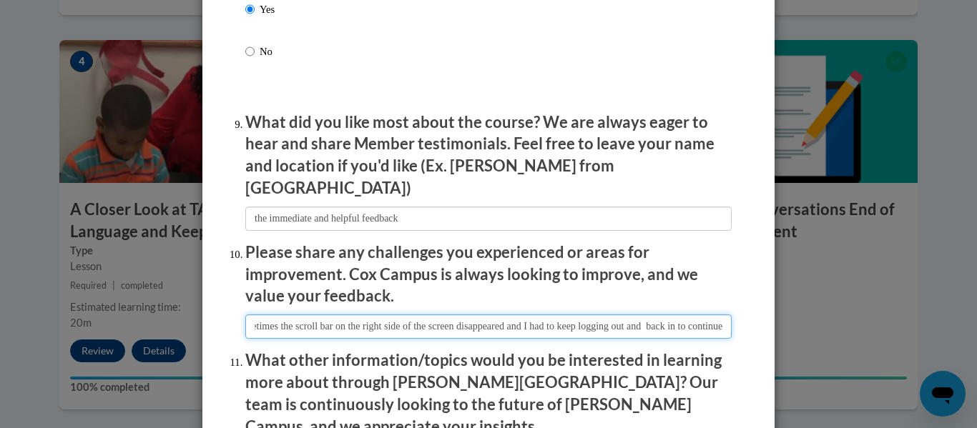
scroll to position [0, 78]
type input "sometimes the scroll bar on the right side of the screen disappeared and I had …"
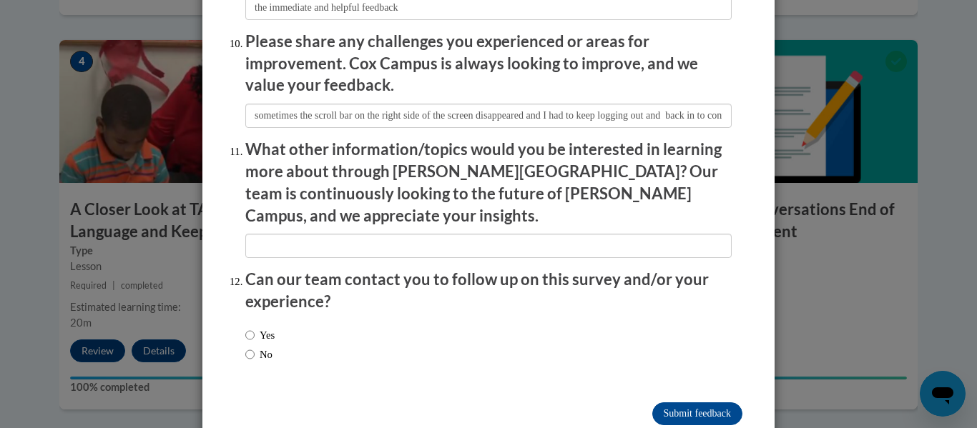
scroll to position [2544, 0]
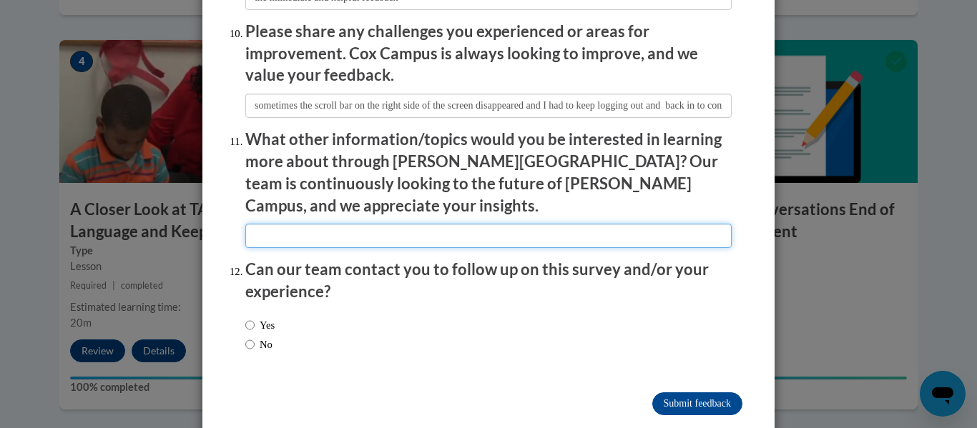
click at [290, 224] on input "textbox" at bounding box center [488, 236] width 486 height 24
type input "asissted communications"
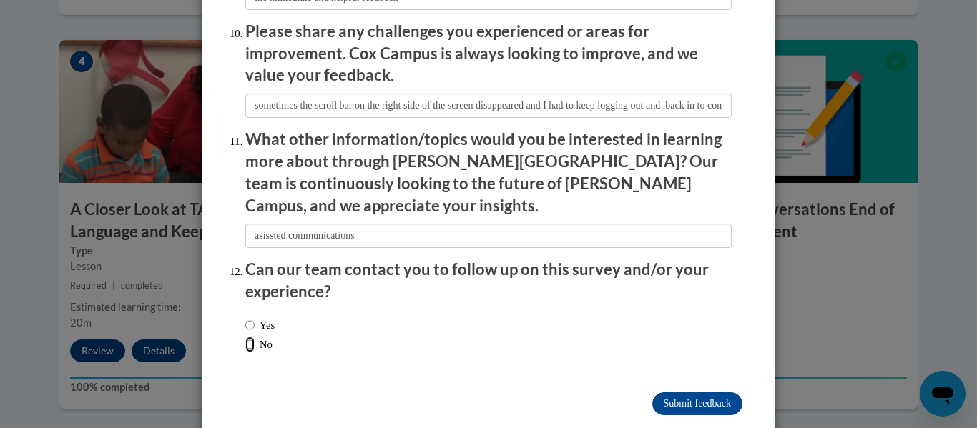
click at [253, 337] on input "No" at bounding box center [249, 345] width 9 height 16
radio input "true"
click at [717, 393] on input "Submit feedback" at bounding box center [697, 404] width 90 height 23
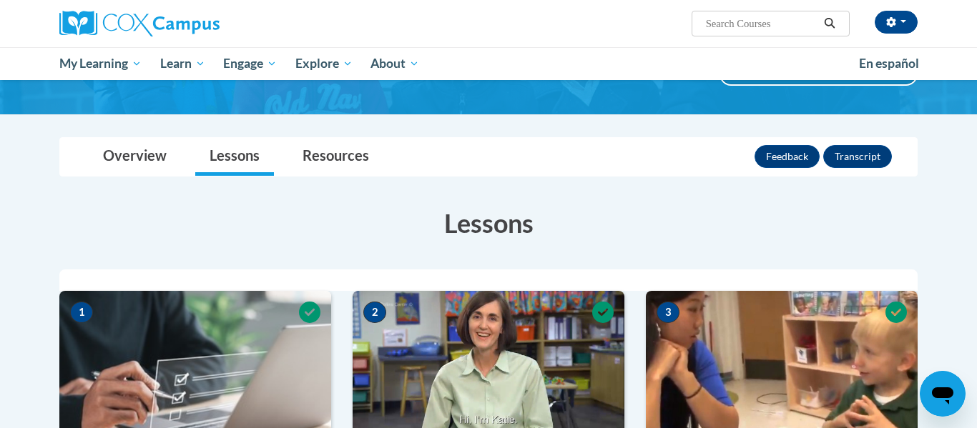
scroll to position [0, 0]
